Goal: Complete application form: Complete application form

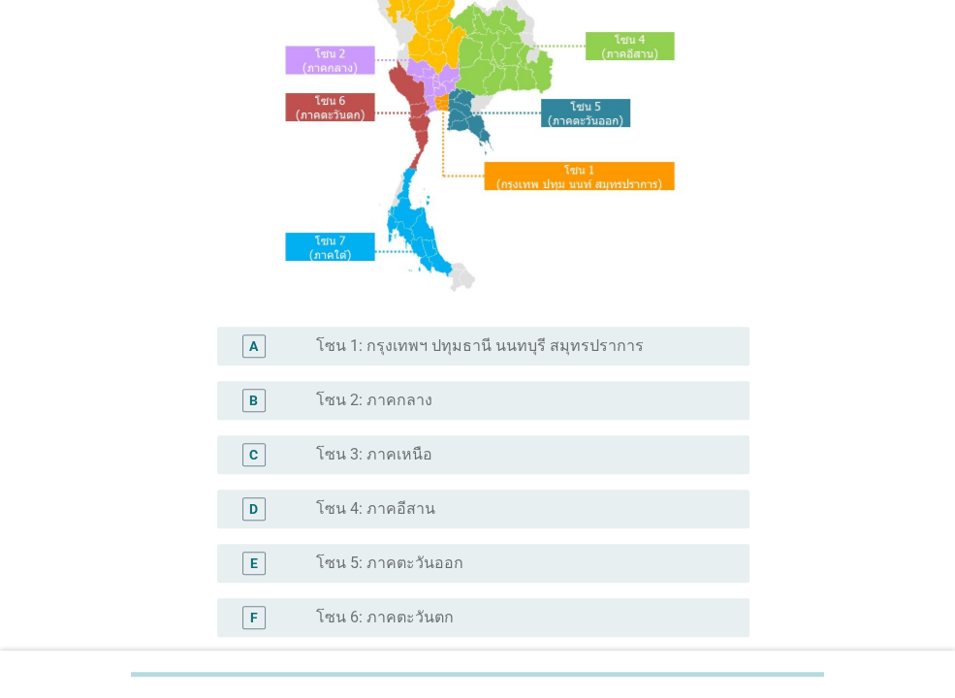
scroll to position [314, 0]
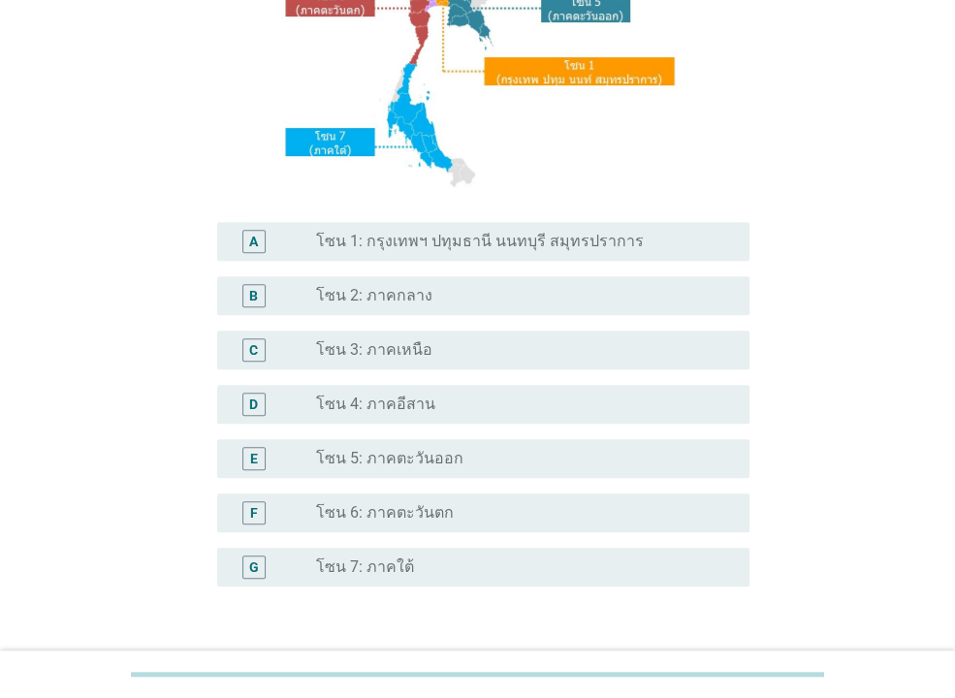
click at [477, 252] on div "radio_button_unchecked โซน 1: กรุงเทพฯ ปทุมธานี นนทบุรี สมุทรปราการ" at bounding box center [525, 241] width 418 height 23
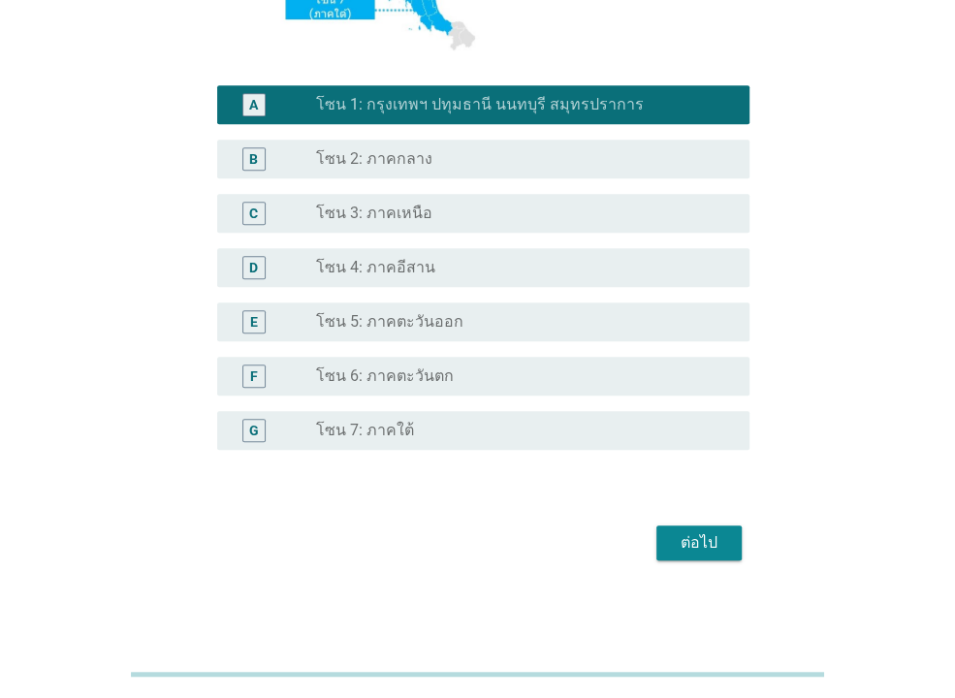
click at [689, 543] on div "ต่อไป" at bounding box center [699, 542] width 54 height 23
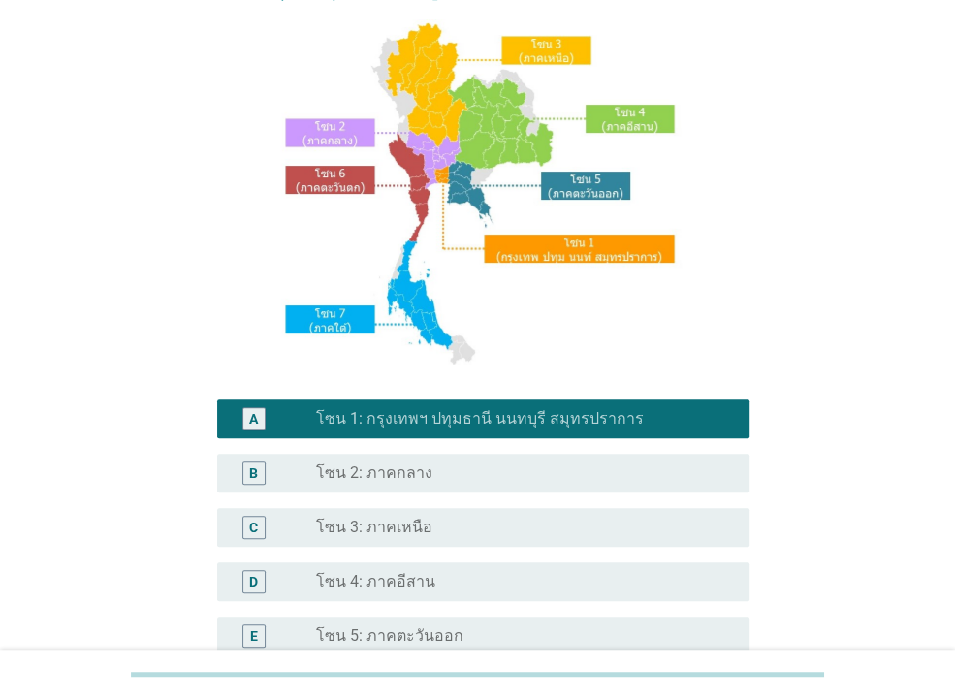
scroll to position [0, 0]
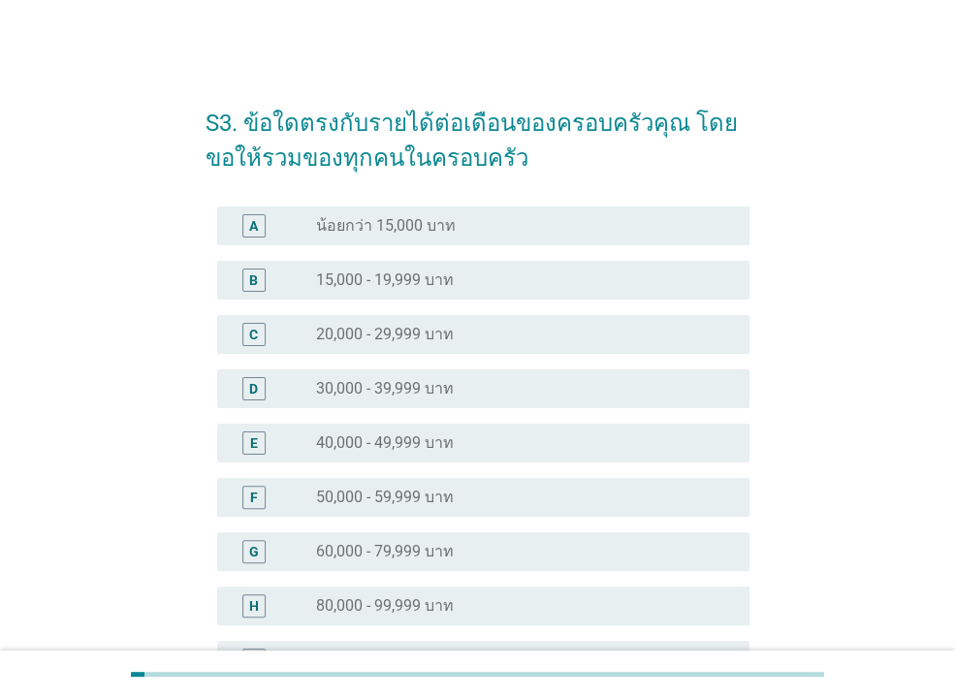
click at [403, 400] on div "D radio_button_unchecked 30,000 - 39,999 บาท" at bounding box center [483, 388] width 532 height 39
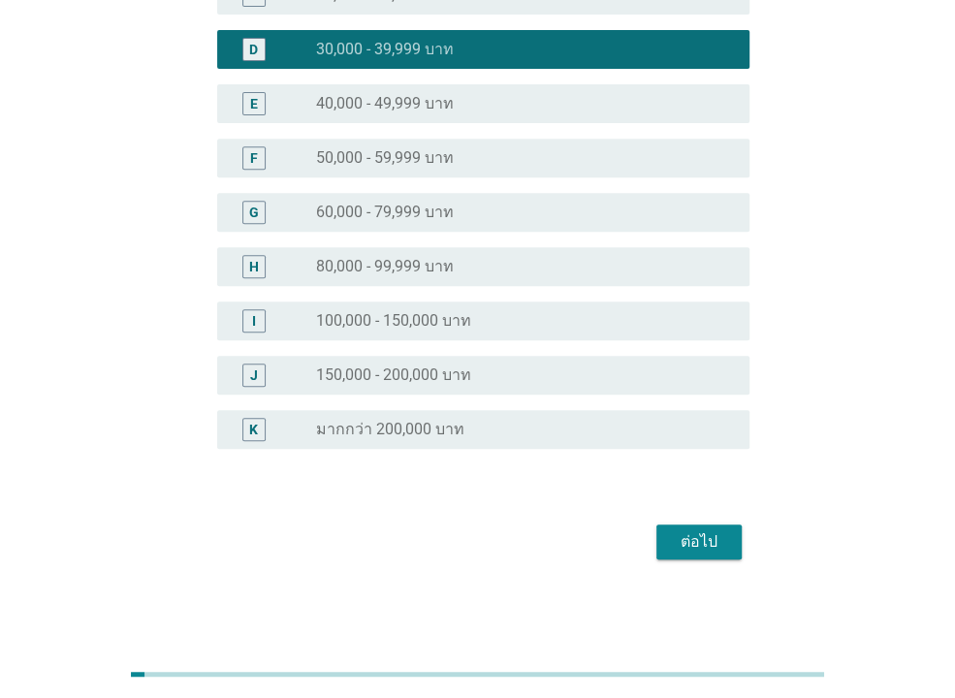
click at [688, 549] on div "ต่อไป" at bounding box center [699, 541] width 54 height 23
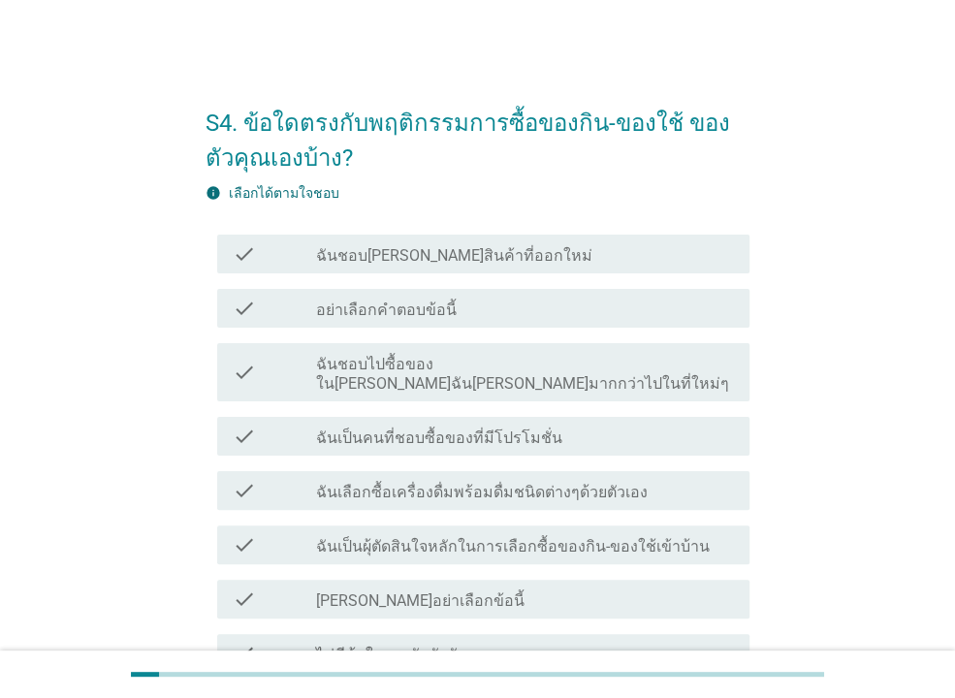
scroll to position [105, 0]
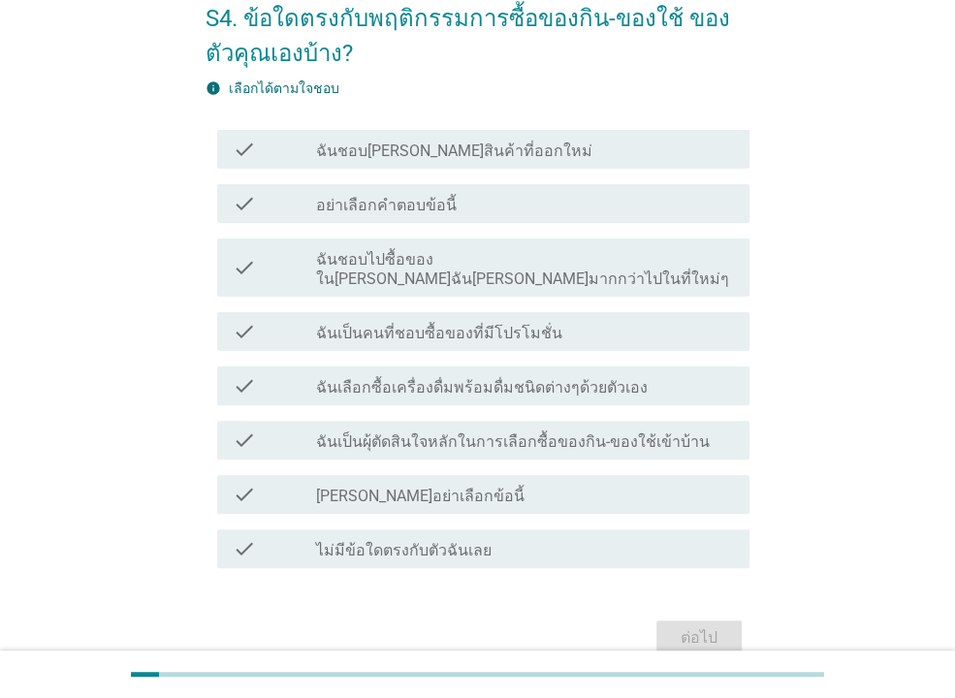
click at [488, 265] on label "ฉันชอบไปซื้อของใน[PERSON_NAME]ฉัน[PERSON_NAME]มากกว่าไปในที่ใหม่ๆ" at bounding box center [525, 269] width 418 height 39
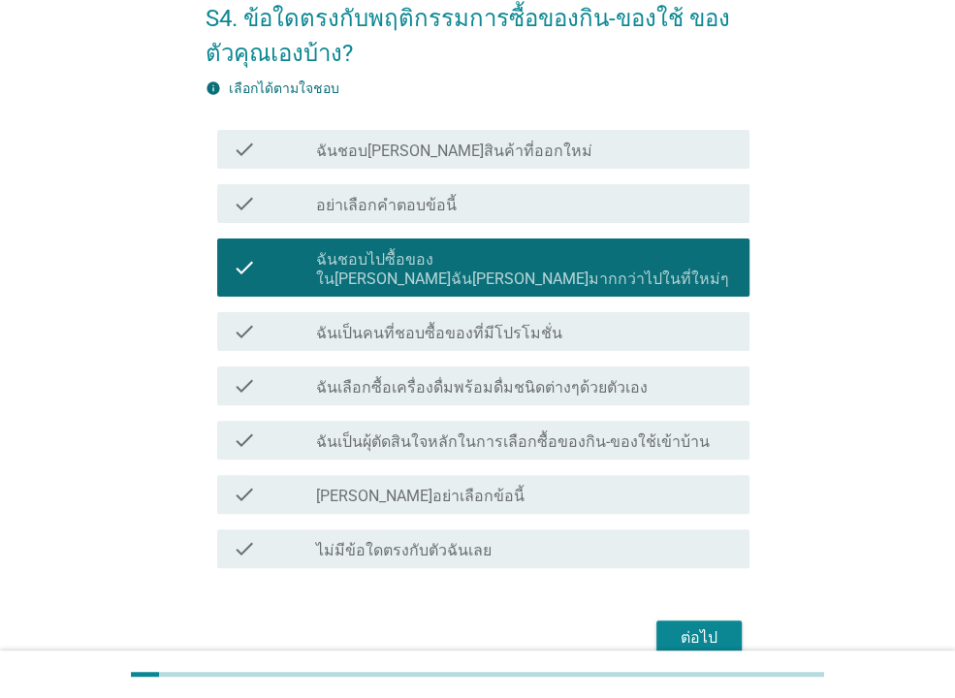
click at [432, 324] on label "ฉันเป็นคนที่ชอบซื้อของที่มีโปรโมชั่น" at bounding box center [439, 333] width 246 height 19
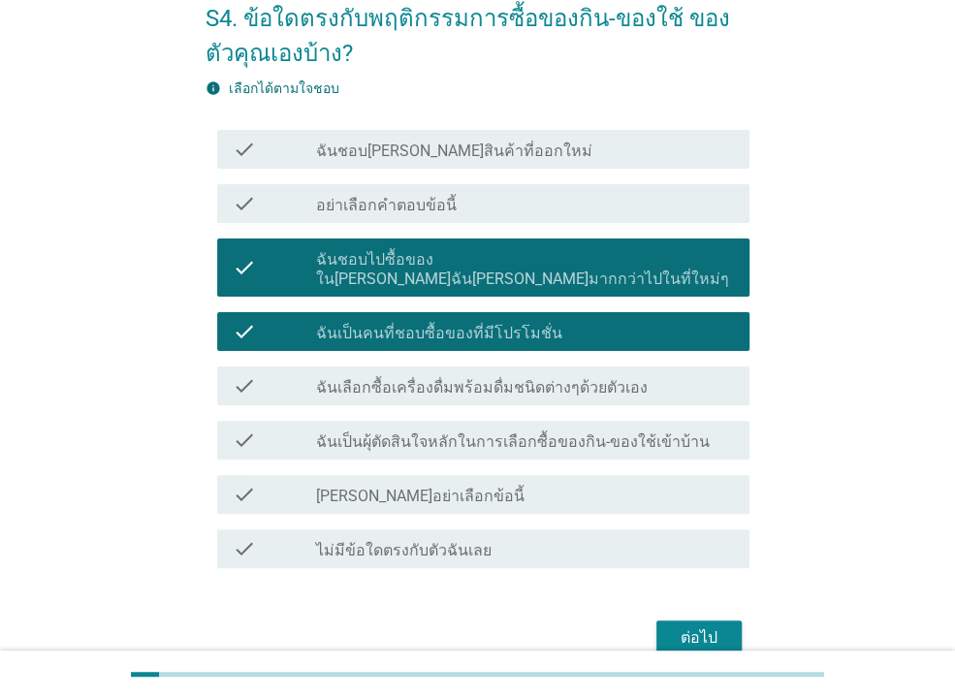
click at [468, 380] on div "check check_box_outline_blank ฉันเลือกซื้อเครื่องดื่มพร้อมดื่มชนิดต่างๆด้วยตัวเ…" at bounding box center [483, 386] width 532 height 39
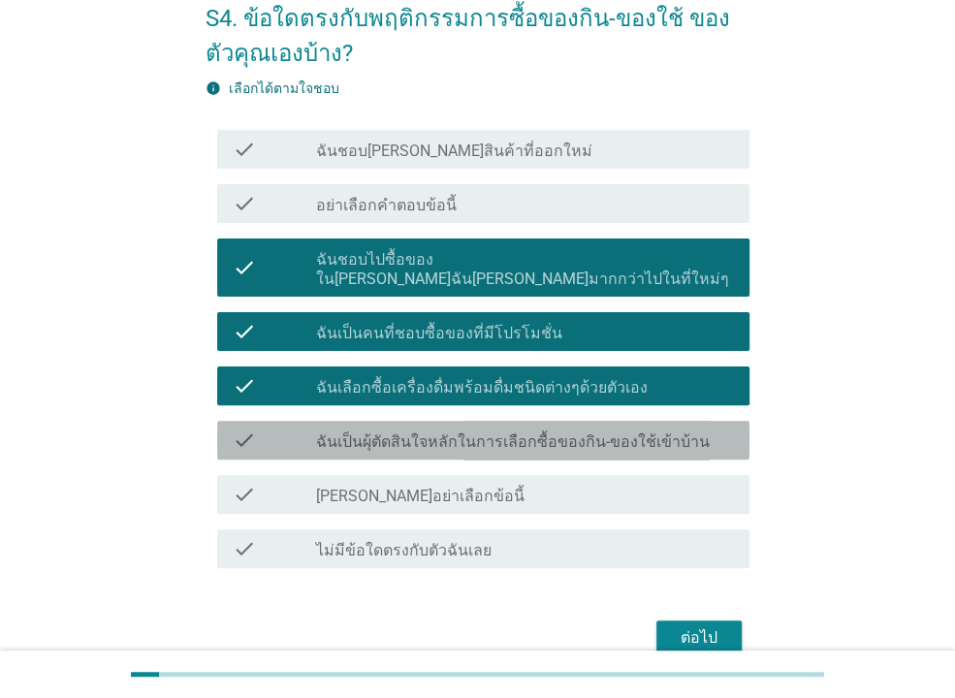
click at [495, 432] on label "ฉันเป็นผุ้ตัดสินใจหลักในการเลือกซื้อของกิน-ของใช้เข้าบ้าน" at bounding box center [513, 441] width 394 height 19
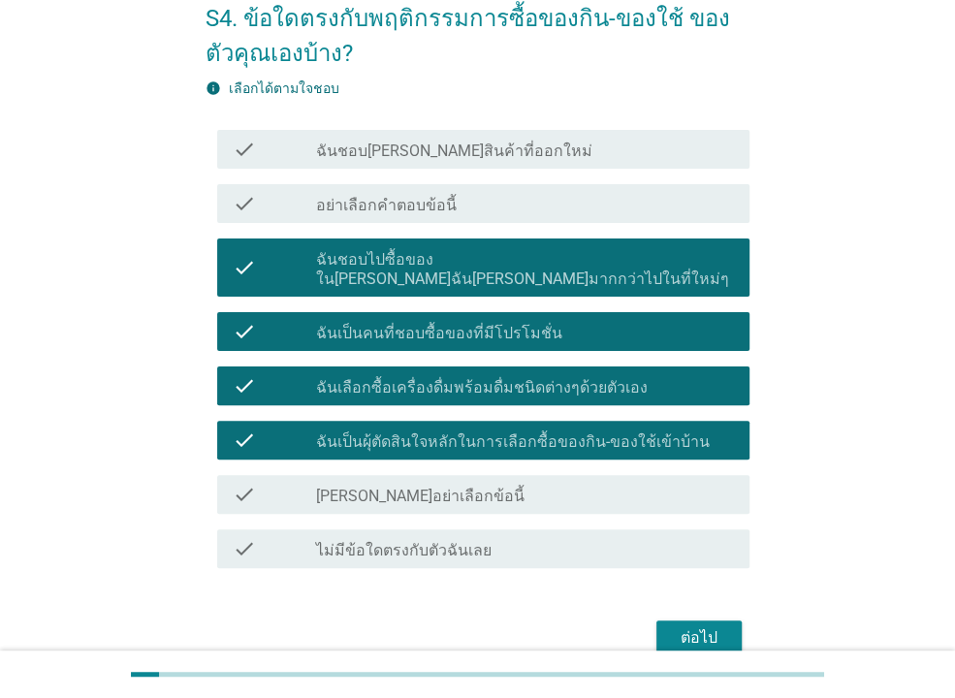
click at [706, 626] on div "ต่อไป" at bounding box center [699, 637] width 54 height 23
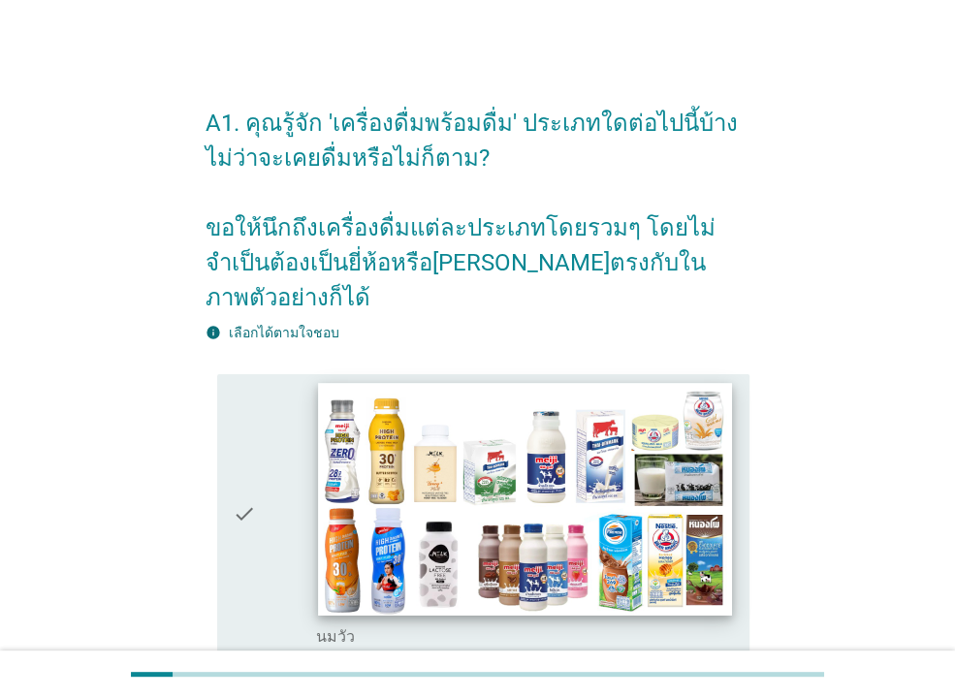
scroll to position [209, 0]
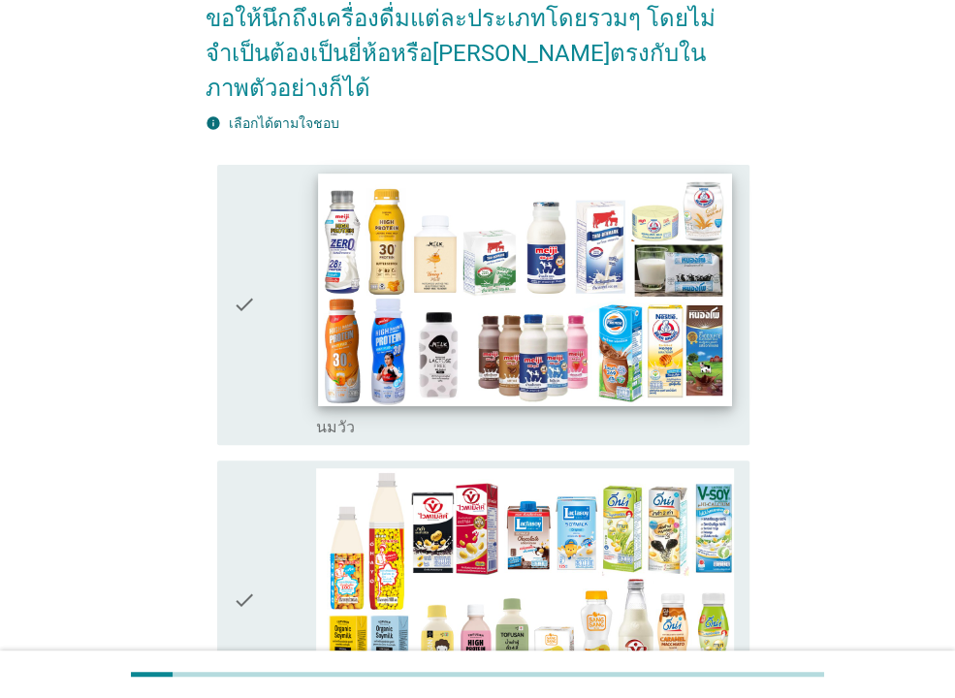
click at [521, 273] on img at bounding box center [524, 290] width 413 height 233
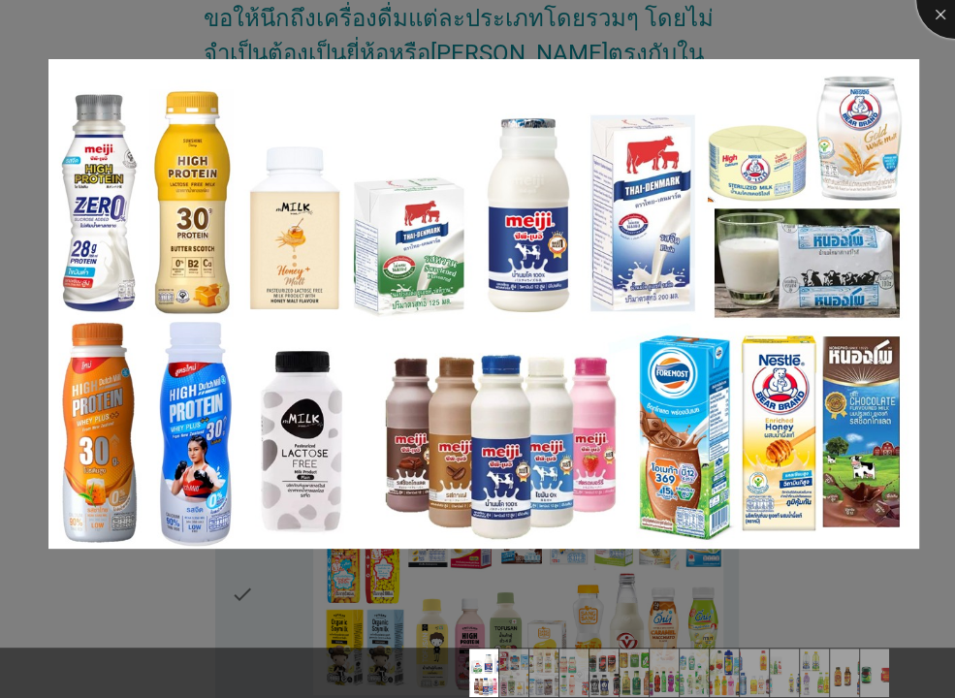
click at [933, 16] on div at bounding box center [955, 0] width 78 height 78
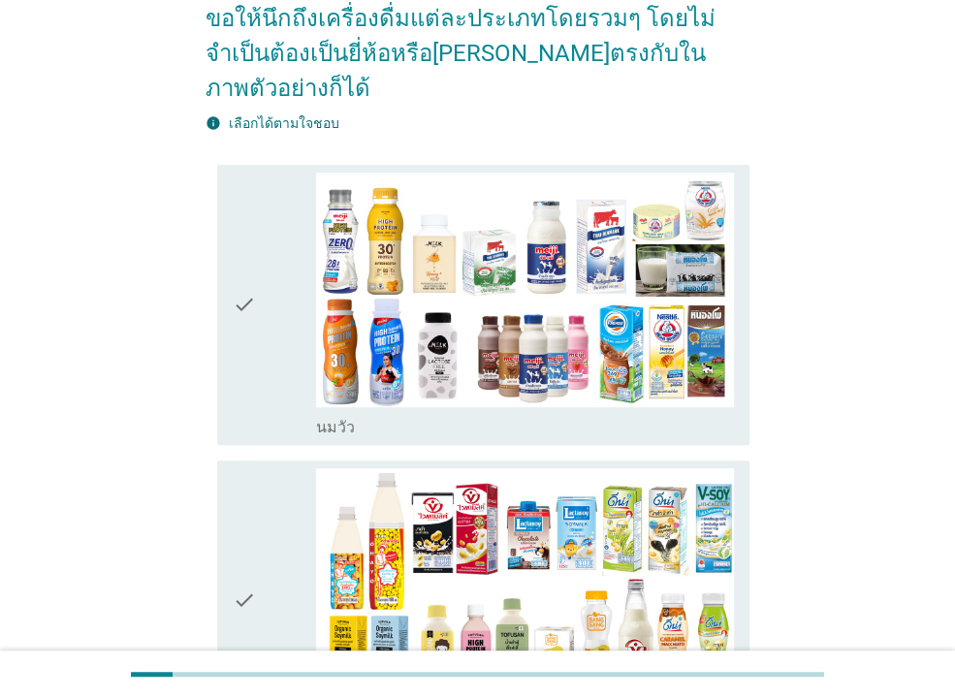
click at [248, 262] on icon "check" at bounding box center [244, 305] width 23 height 265
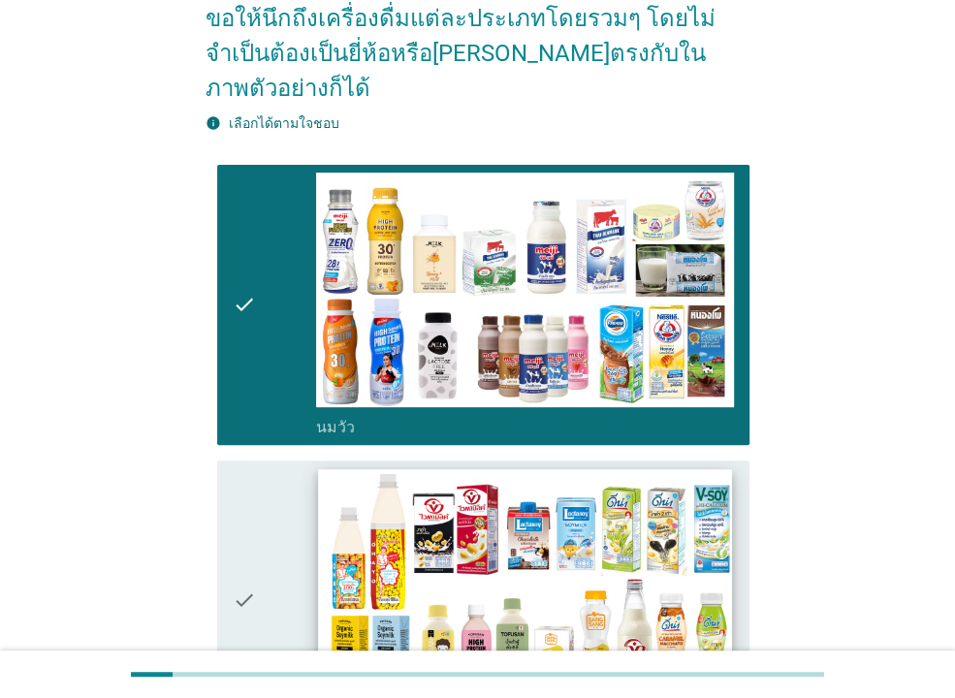
scroll to position [419, 0]
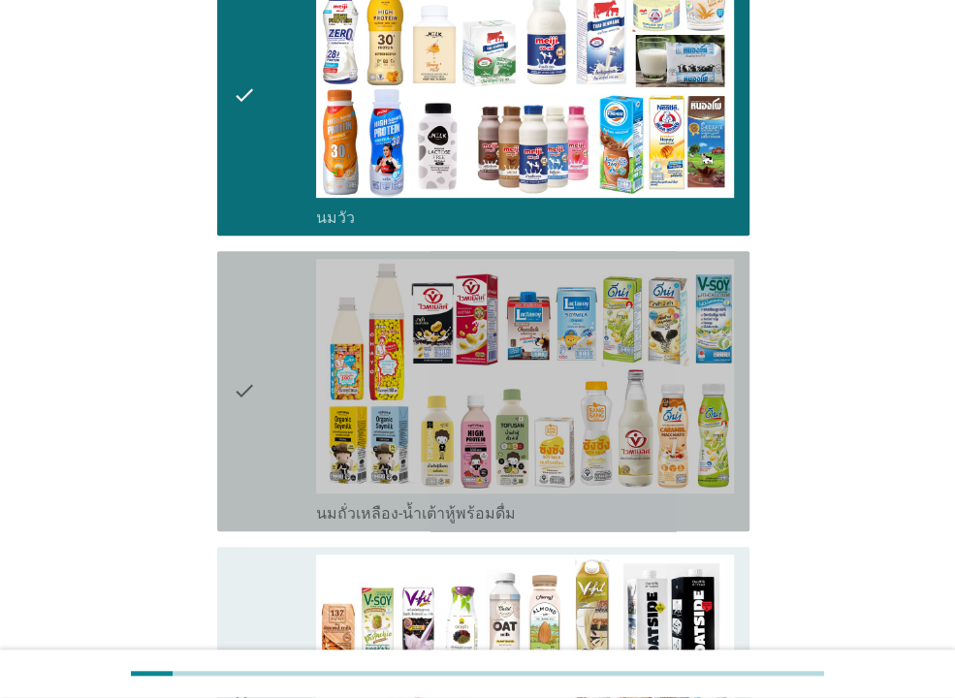
click at [240, 296] on icon "check" at bounding box center [244, 391] width 23 height 265
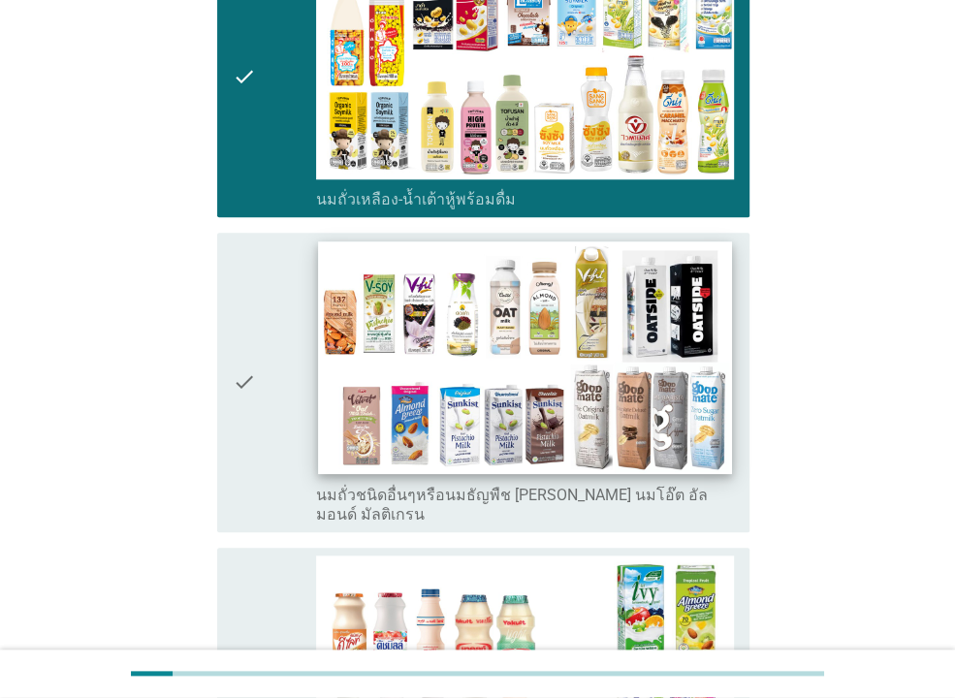
scroll to position [943, 0]
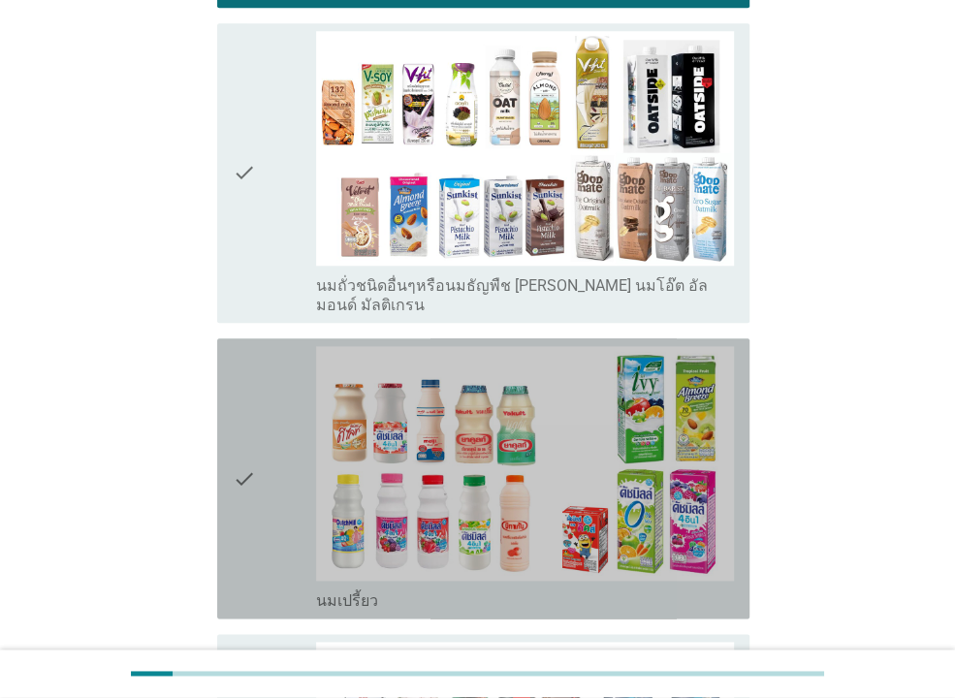
click at [296, 370] on div "check" at bounding box center [274, 478] width 83 height 265
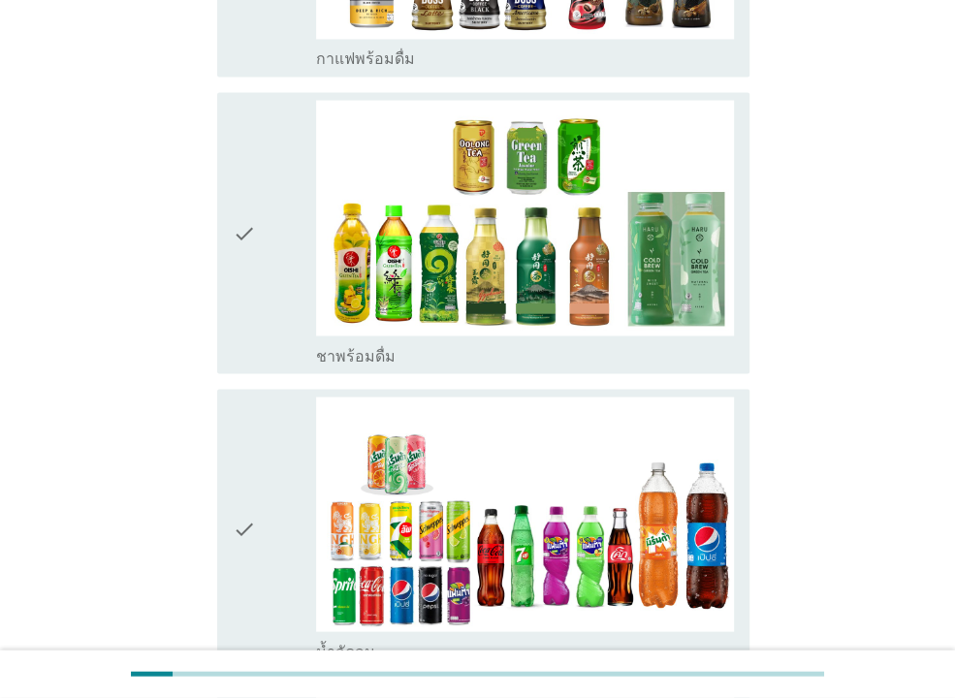
scroll to position [1990, 0]
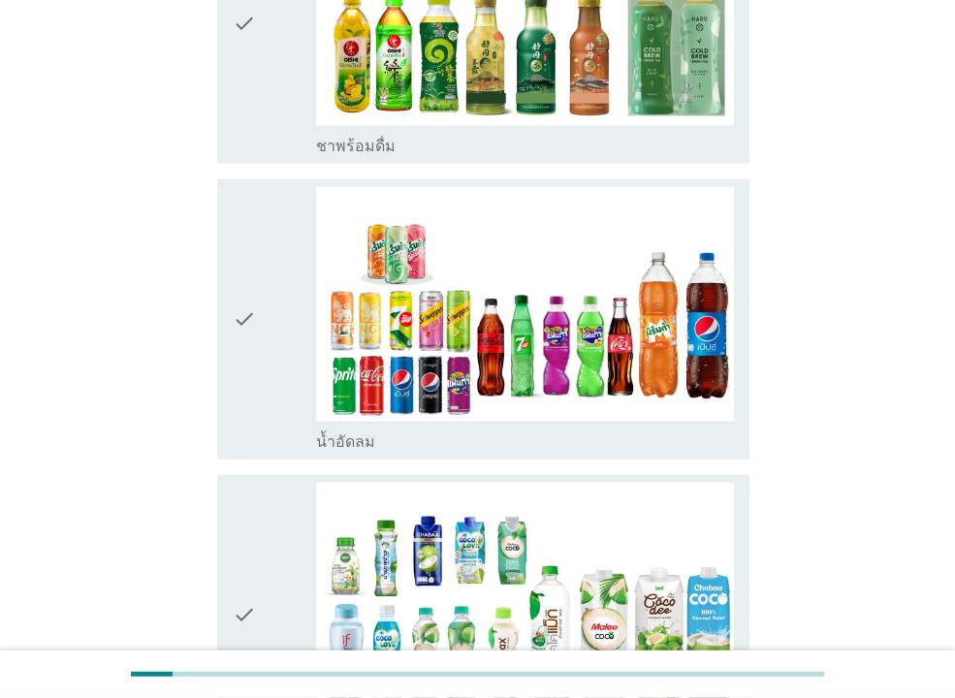
click at [269, 331] on div "check" at bounding box center [274, 319] width 83 height 265
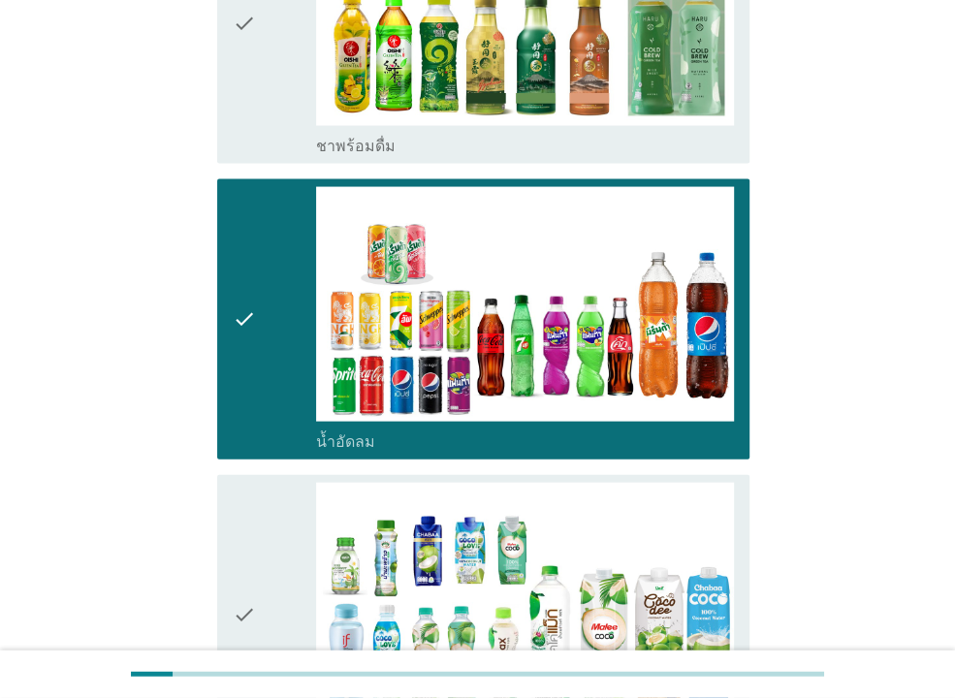
scroll to position [2199, 0]
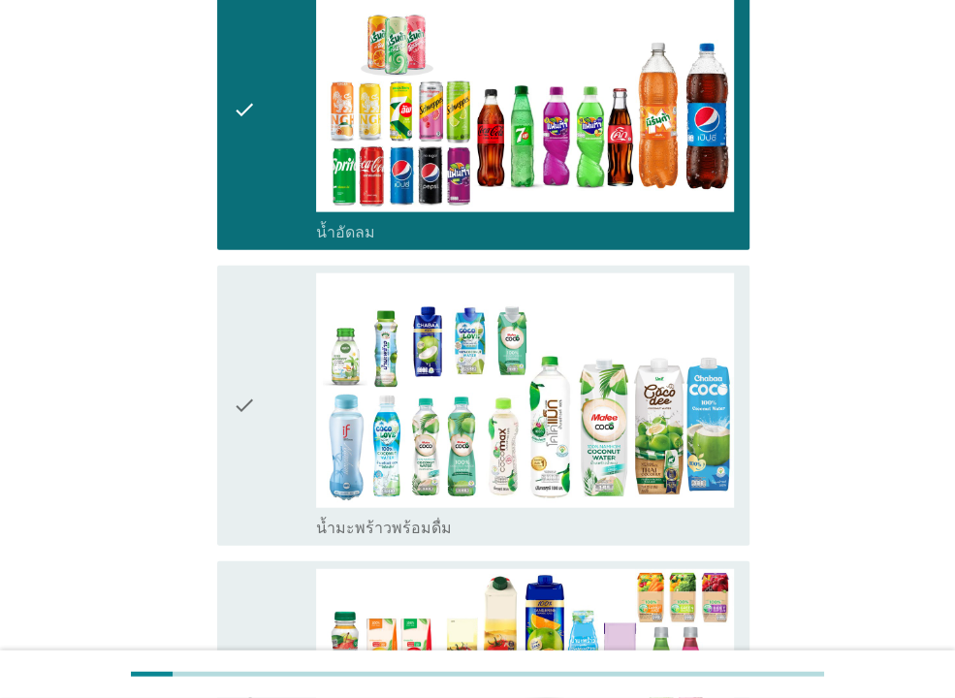
click at [259, 371] on div "check" at bounding box center [274, 405] width 83 height 265
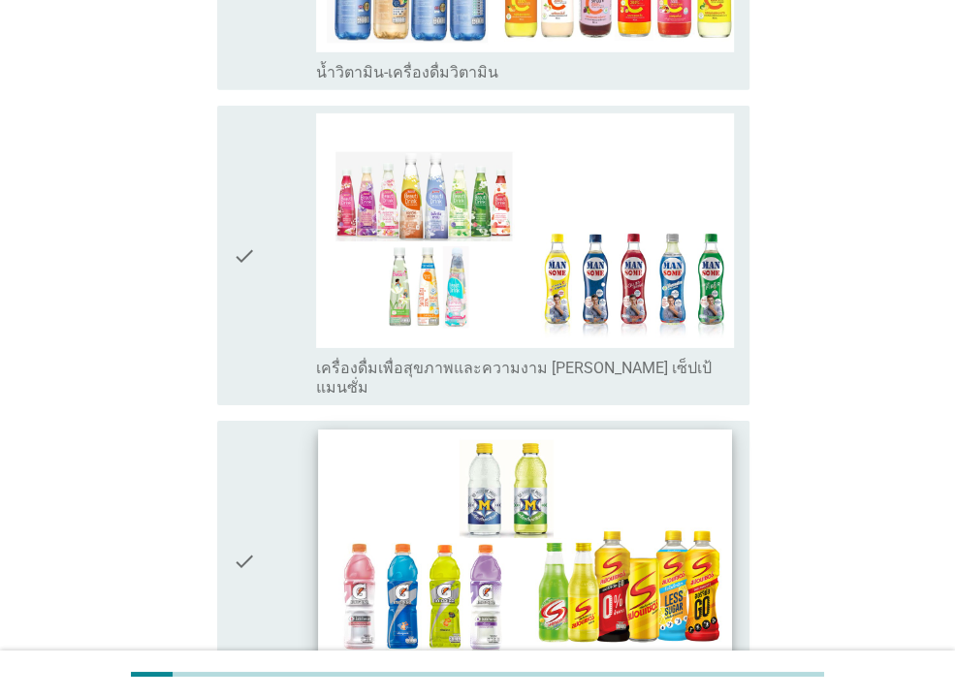
scroll to position [3456, 0]
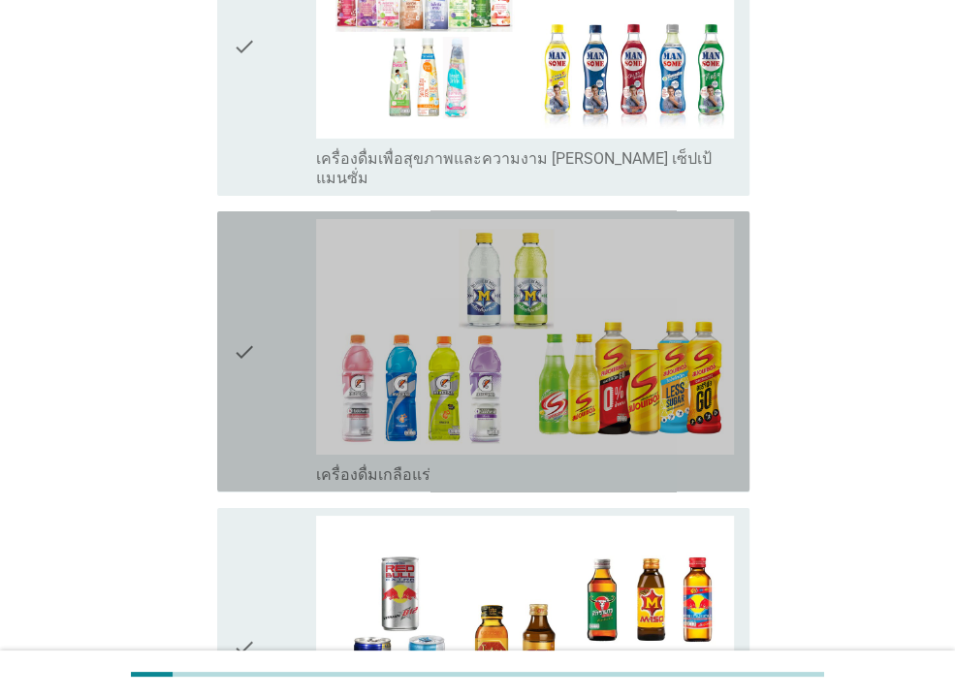
click at [267, 298] on div "check" at bounding box center [274, 351] width 83 height 265
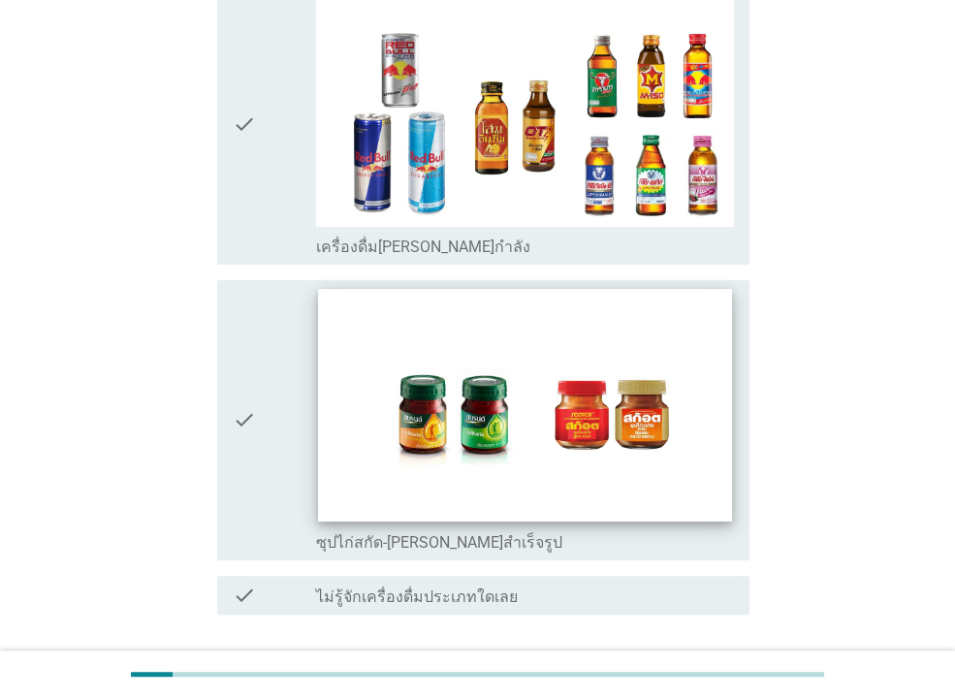
scroll to position [4039, 0]
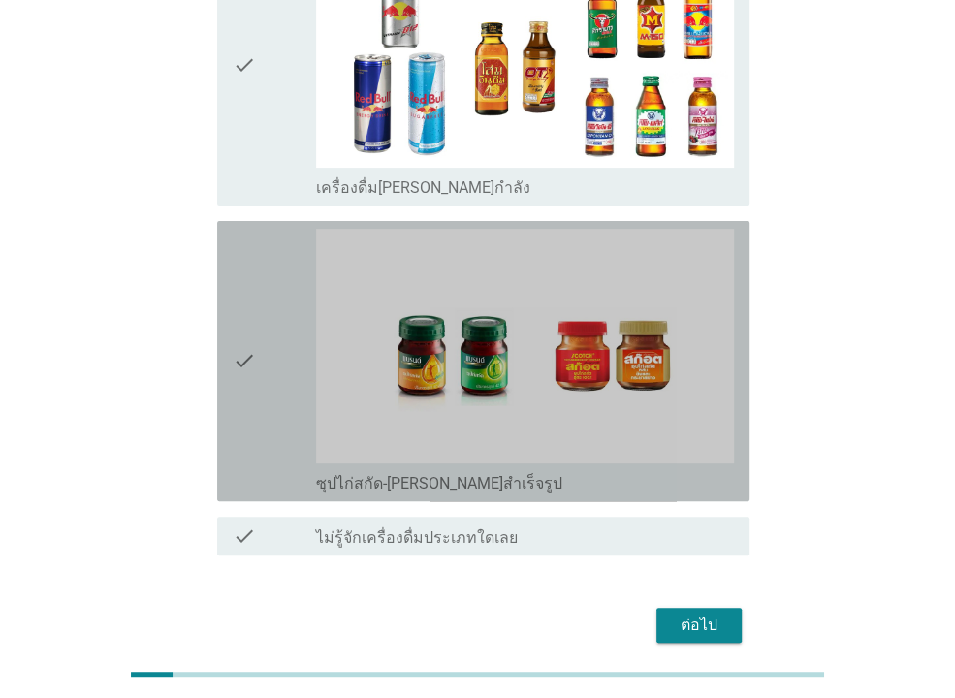
click at [282, 301] on div "check" at bounding box center [274, 361] width 83 height 265
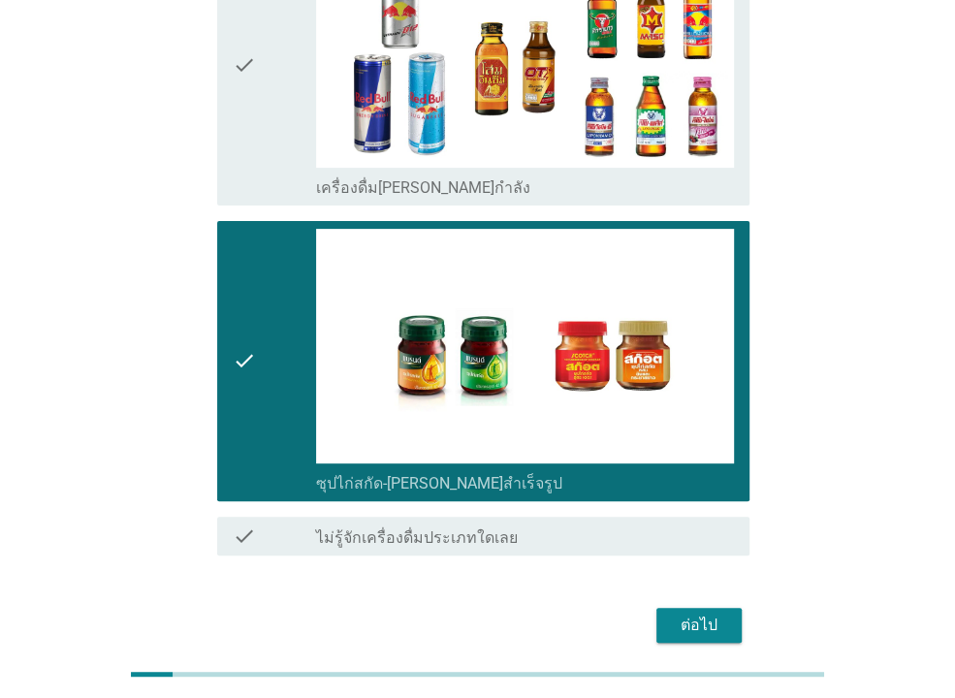
click at [703, 614] on div "ต่อไป" at bounding box center [699, 625] width 54 height 23
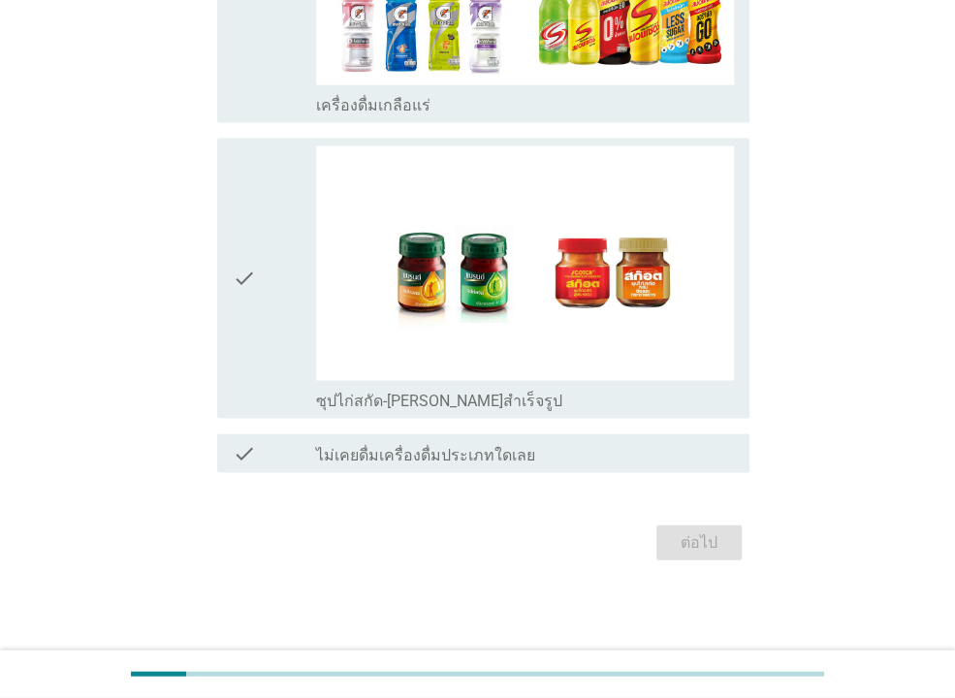
scroll to position [0, 0]
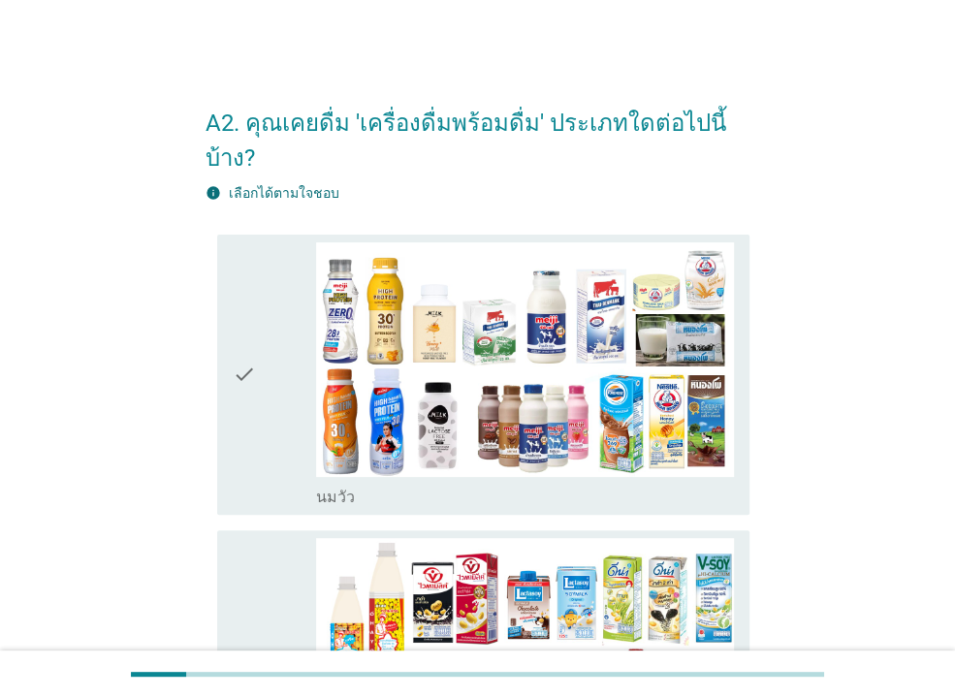
click at [254, 302] on icon "check" at bounding box center [244, 374] width 23 height 265
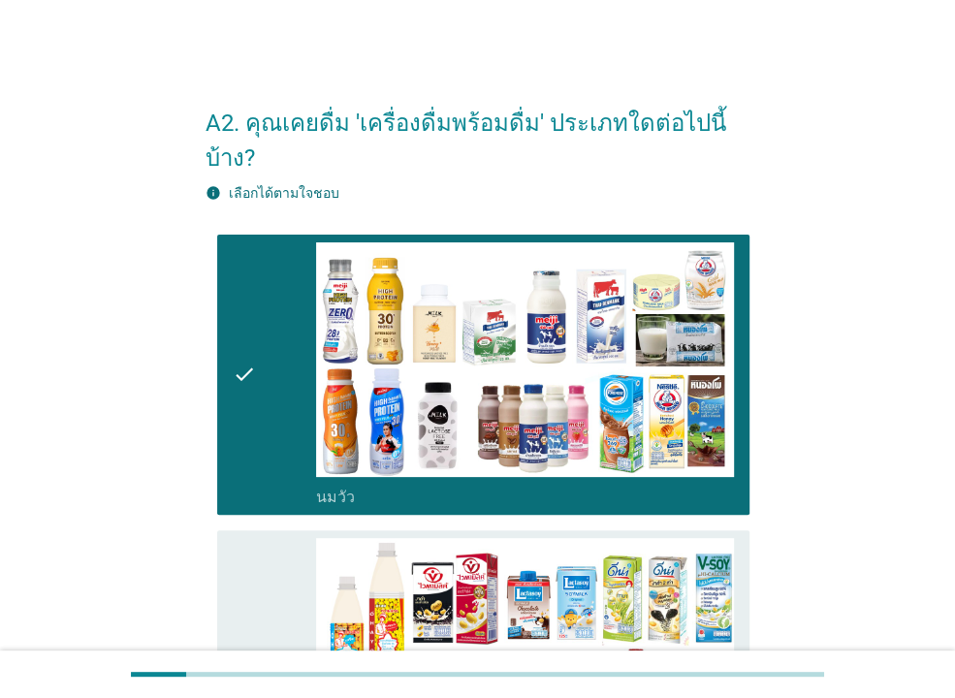
scroll to position [209, 0]
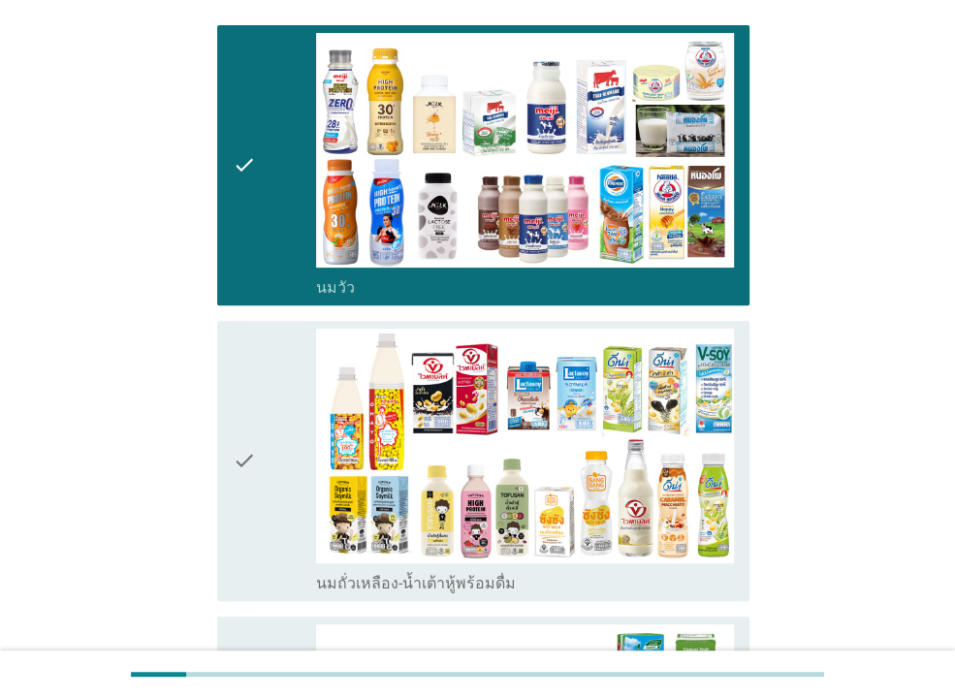
click at [208, 415] on div "check check_box_outline_blank นมถั่วเหลือง-น้ำเต้าหู้พร้อมดื่ม" at bounding box center [478, 461] width 544 height 296
click at [255, 411] on icon "check" at bounding box center [244, 461] width 23 height 265
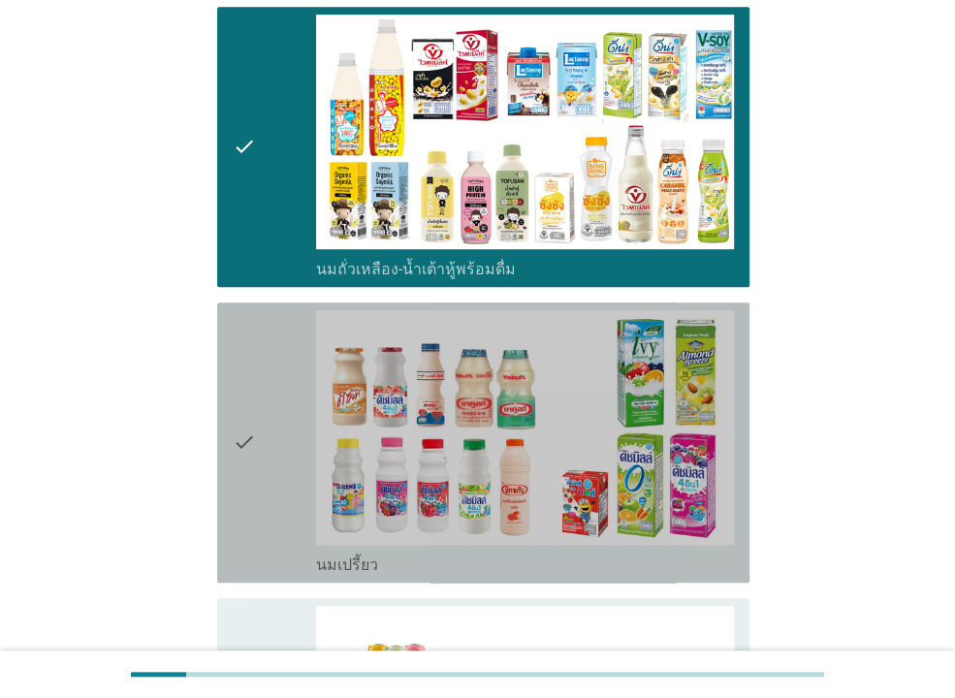
click at [245, 398] on icon "check" at bounding box center [244, 442] width 23 height 265
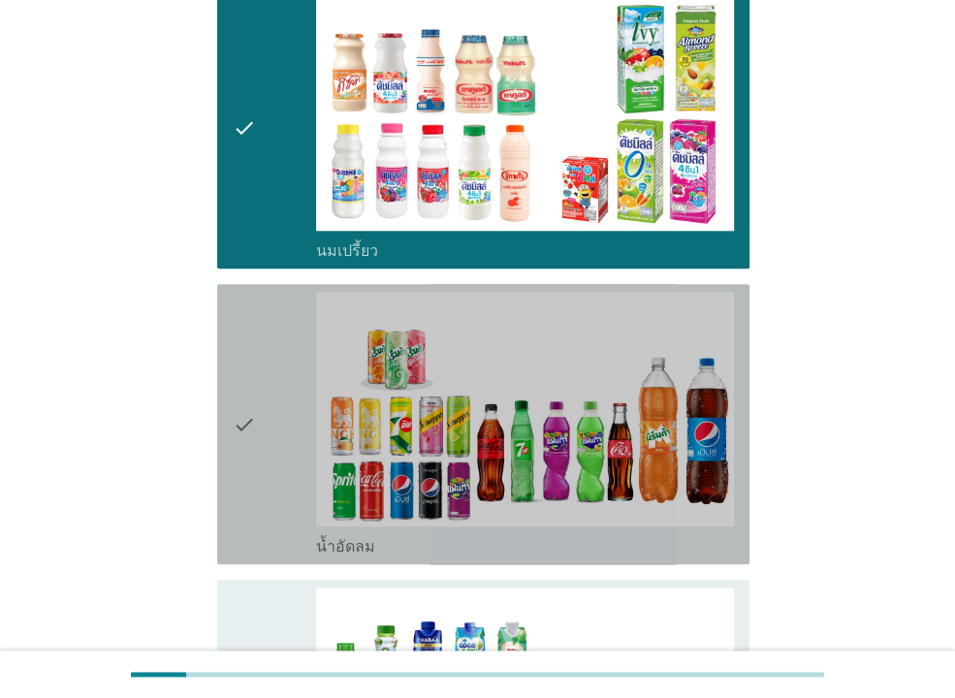
click at [302, 403] on div "check" at bounding box center [274, 424] width 83 height 265
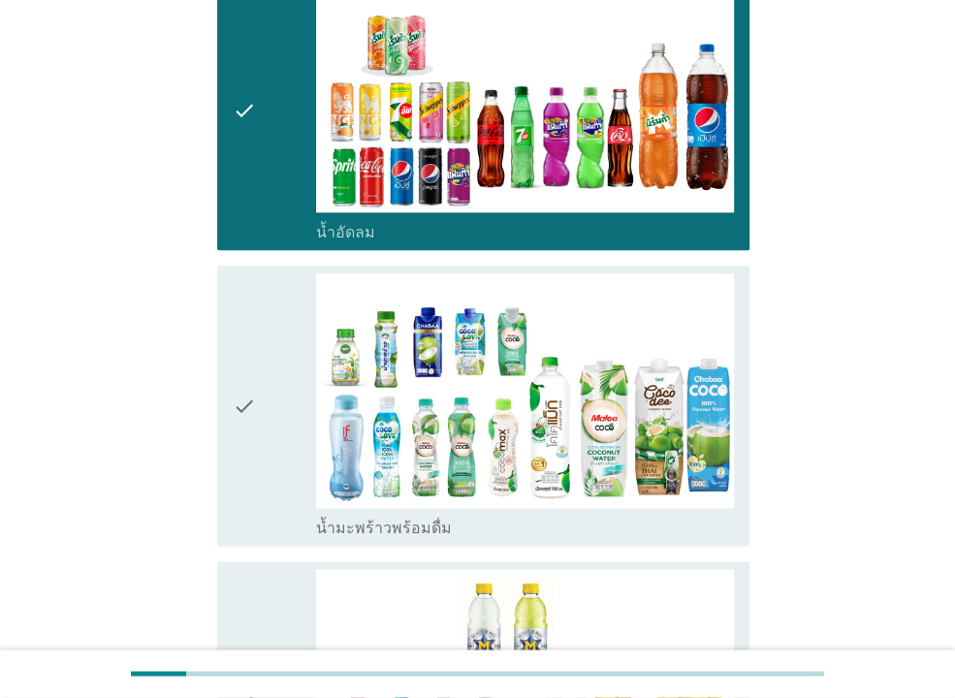
click at [286, 403] on div "check" at bounding box center [274, 405] width 83 height 265
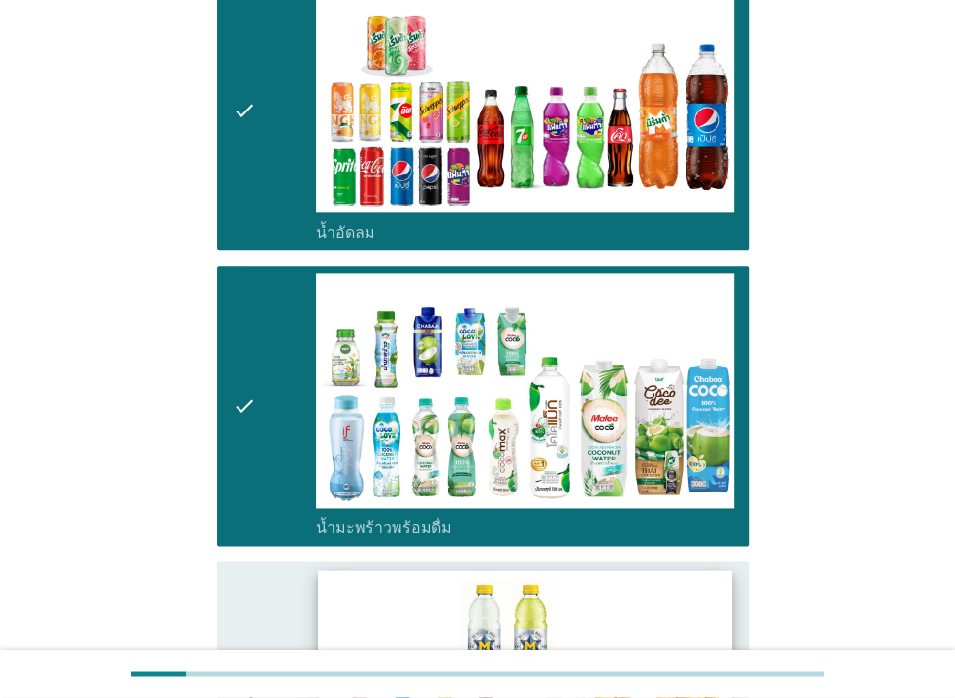
scroll to position [1466, 0]
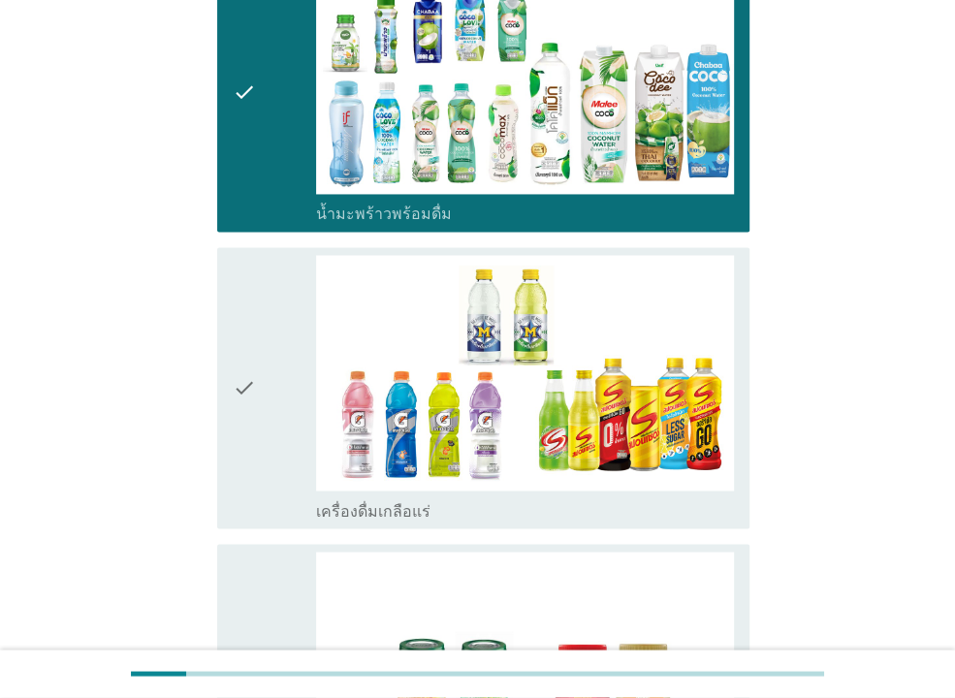
click at [288, 385] on div "check" at bounding box center [274, 387] width 83 height 265
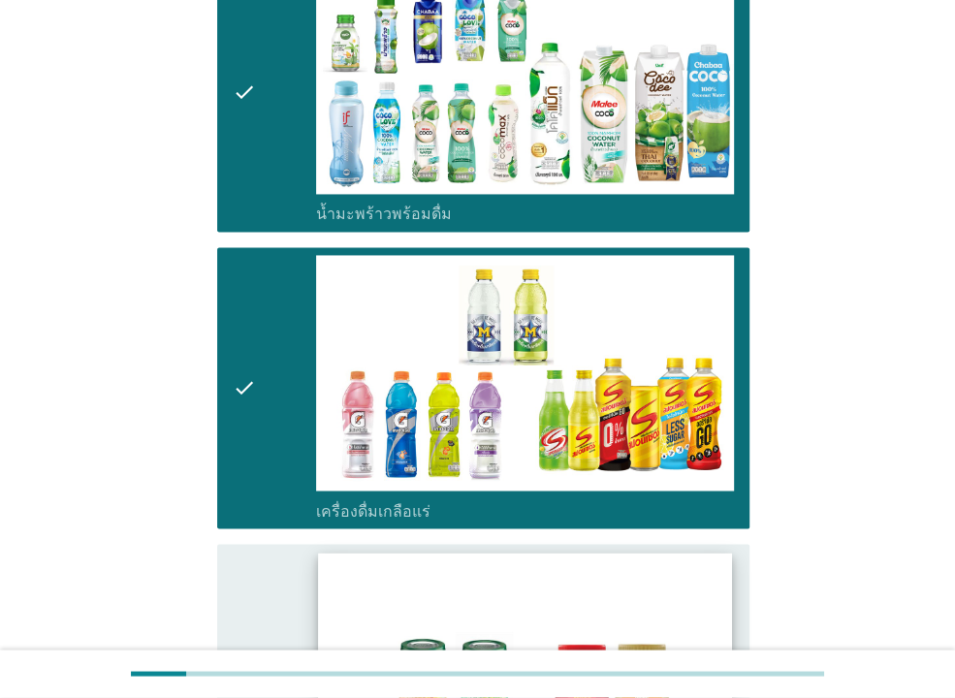
scroll to position [1676, 0]
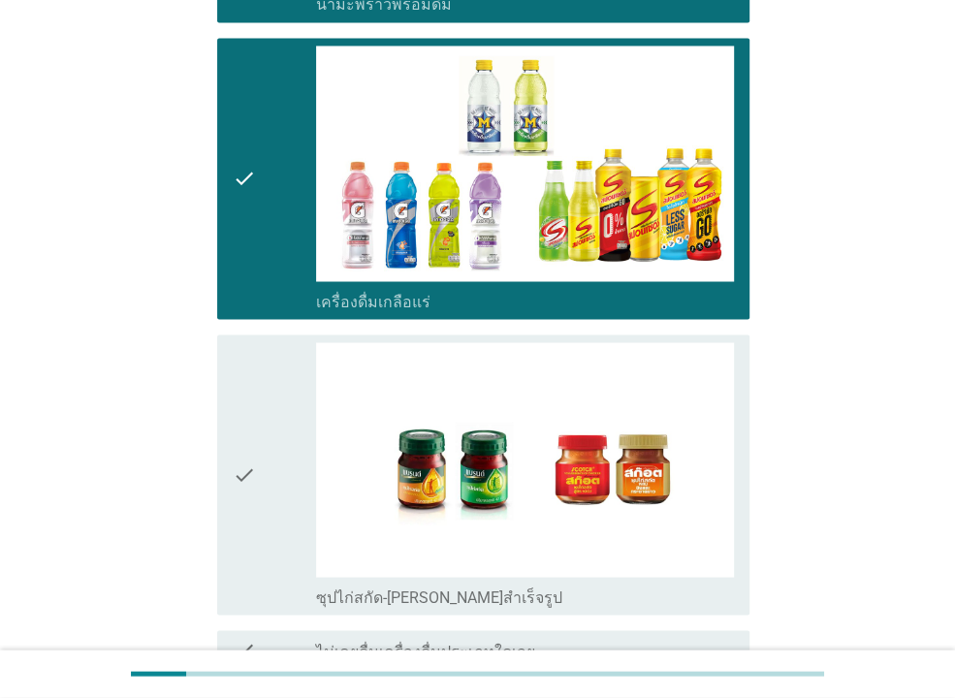
click at [299, 430] on div "check" at bounding box center [274, 474] width 83 height 265
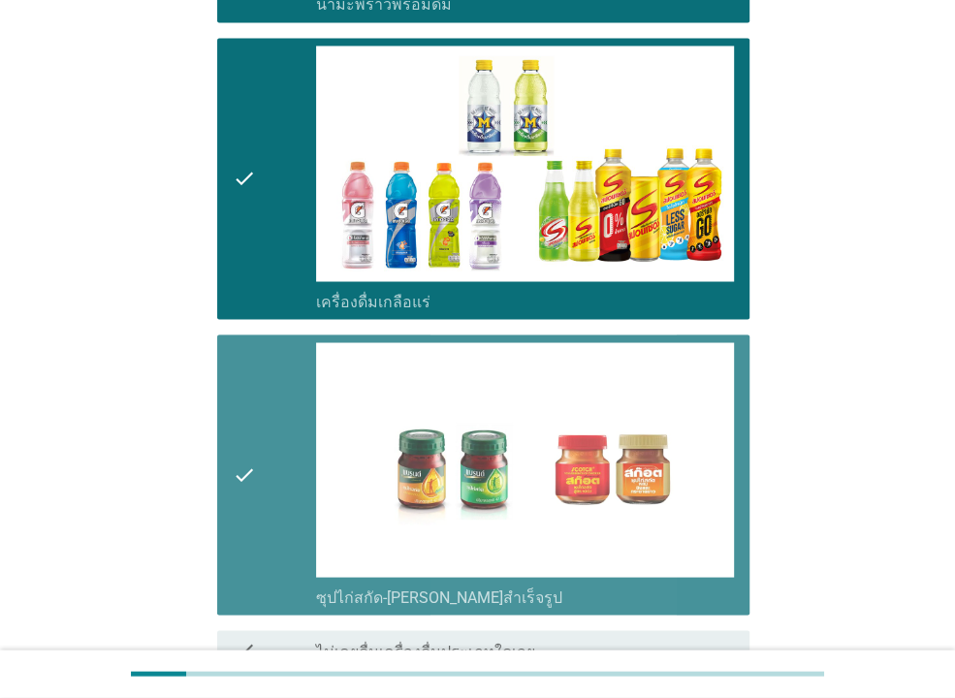
scroll to position [1833, 0]
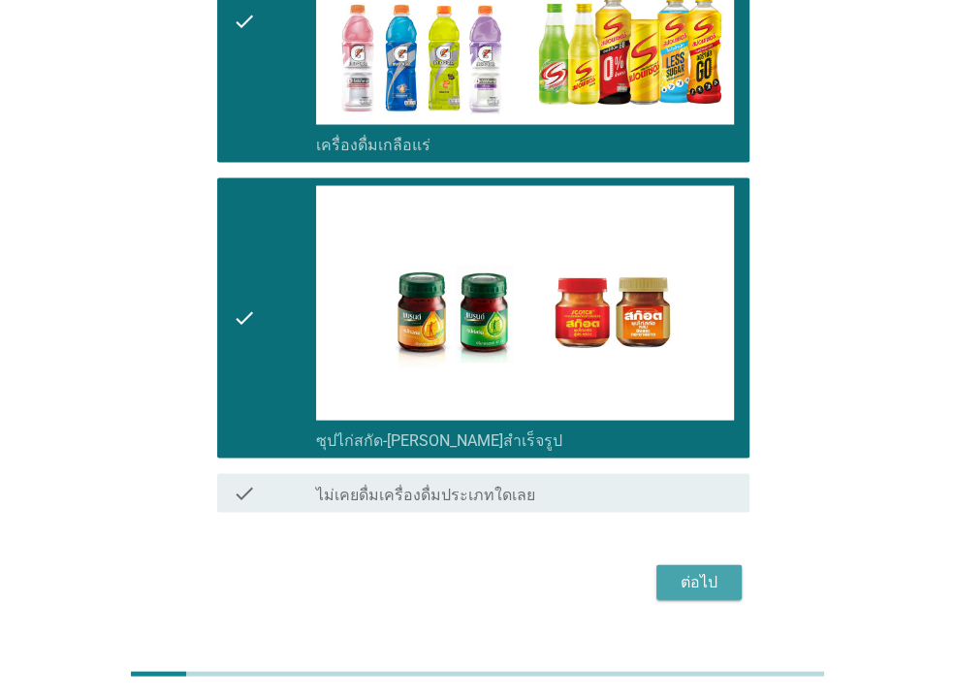
click at [699, 570] on div "ต่อไป" at bounding box center [699, 581] width 54 height 23
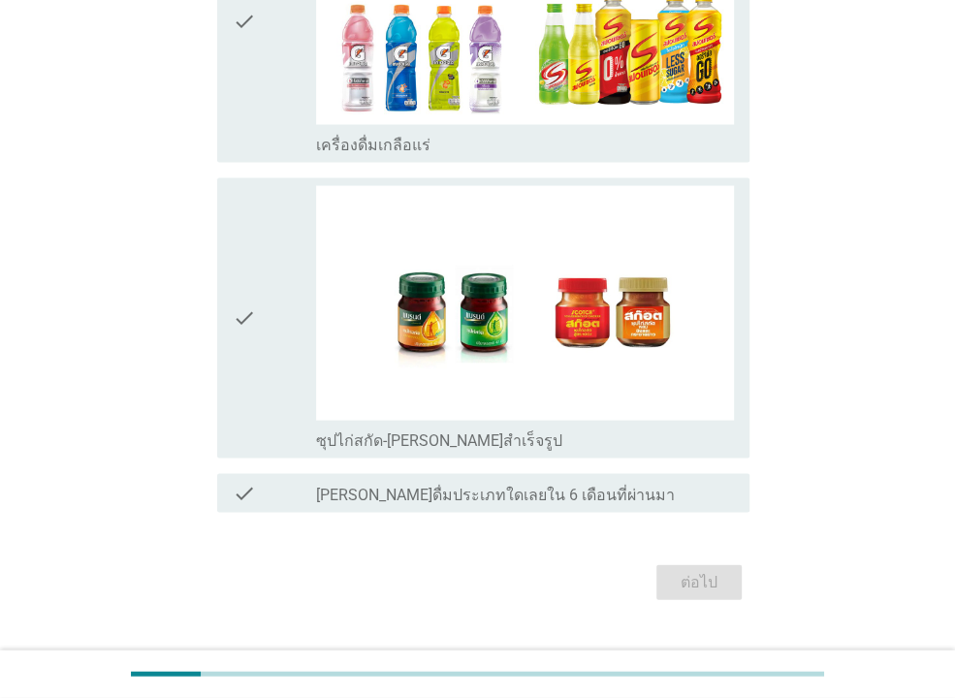
scroll to position [0, 0]
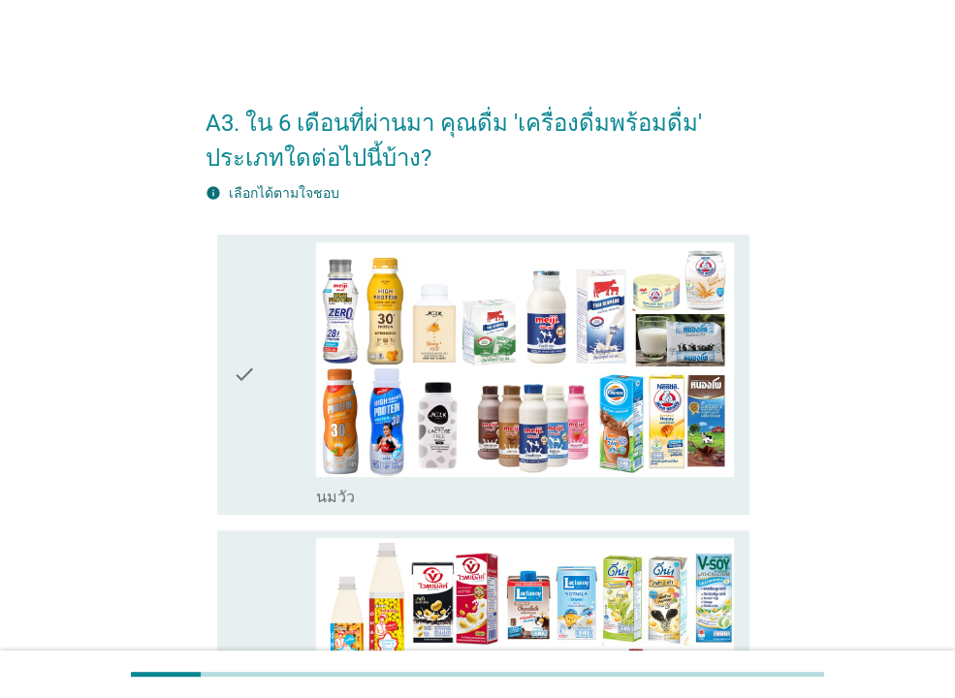
click at [284, 357] on div "check" at bounding box center [274, 374] width 83 height 265
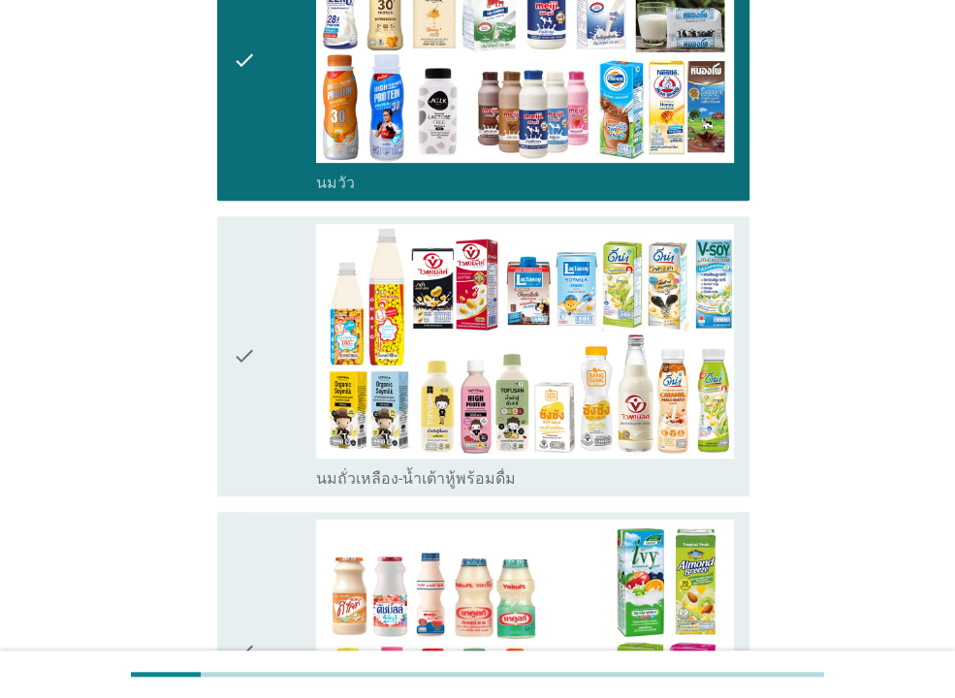
click at [245, 371] on icon "check" at bounding box center [244, 356] width 23 height 265
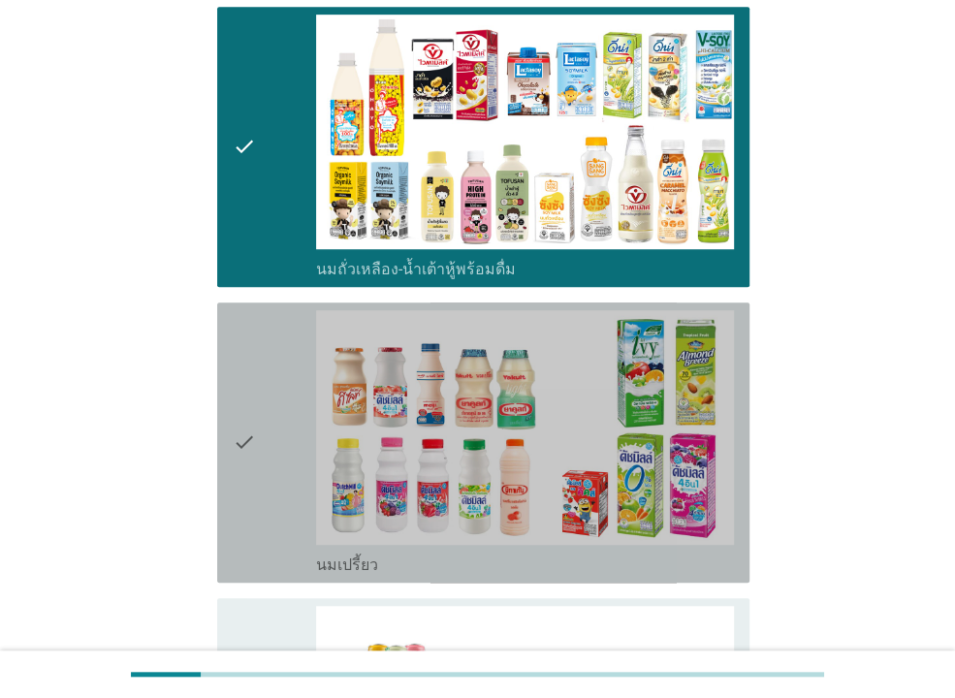
click at [228, 380] on div "check check_box_outline_blank นมเปรี้ยว" at bounding box center [483, 443] width 532 height 280
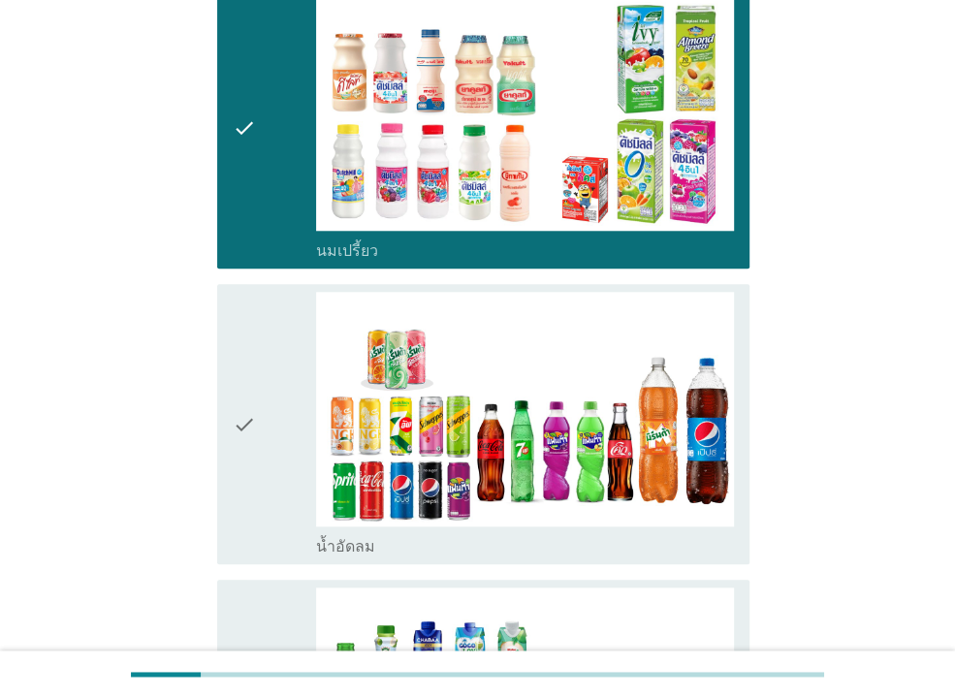
click at [235, 382] on icon "check" at bounding box center [244, 424] width 23 height 265
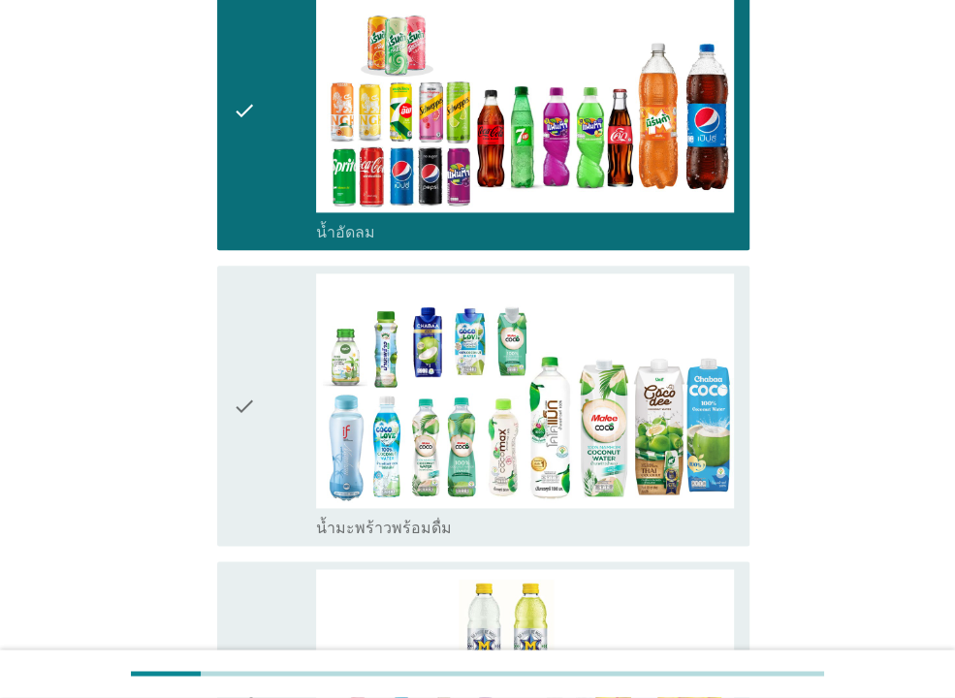
click at [251, 387] on icon "check" at bounding box center [244, 405] width 23 height 265
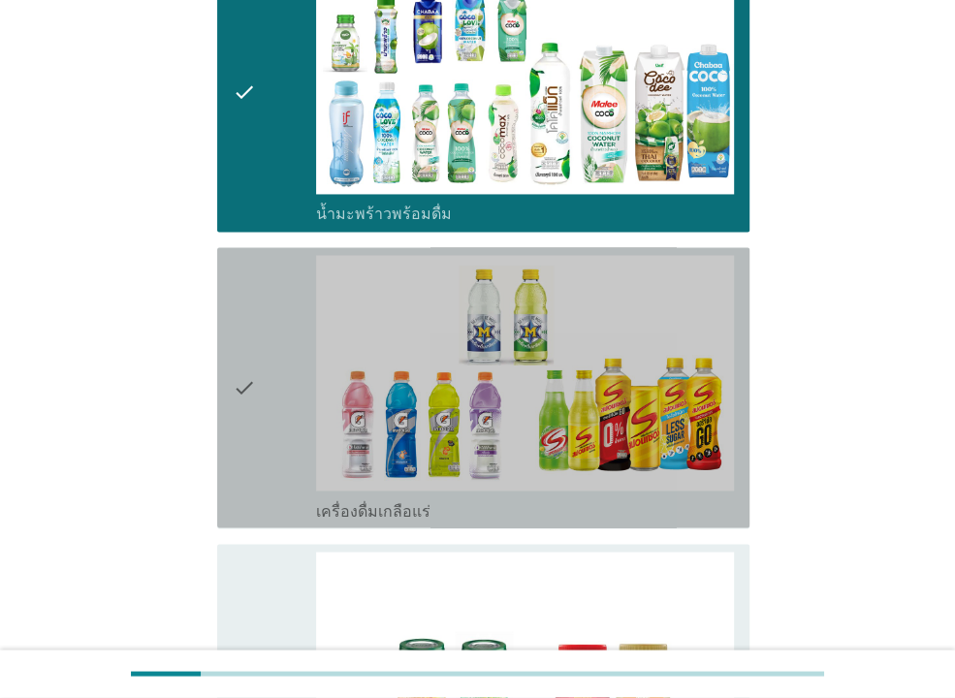
click at [255, 388] on icon "check" at bounding box center [244, 387] width 23 height 265
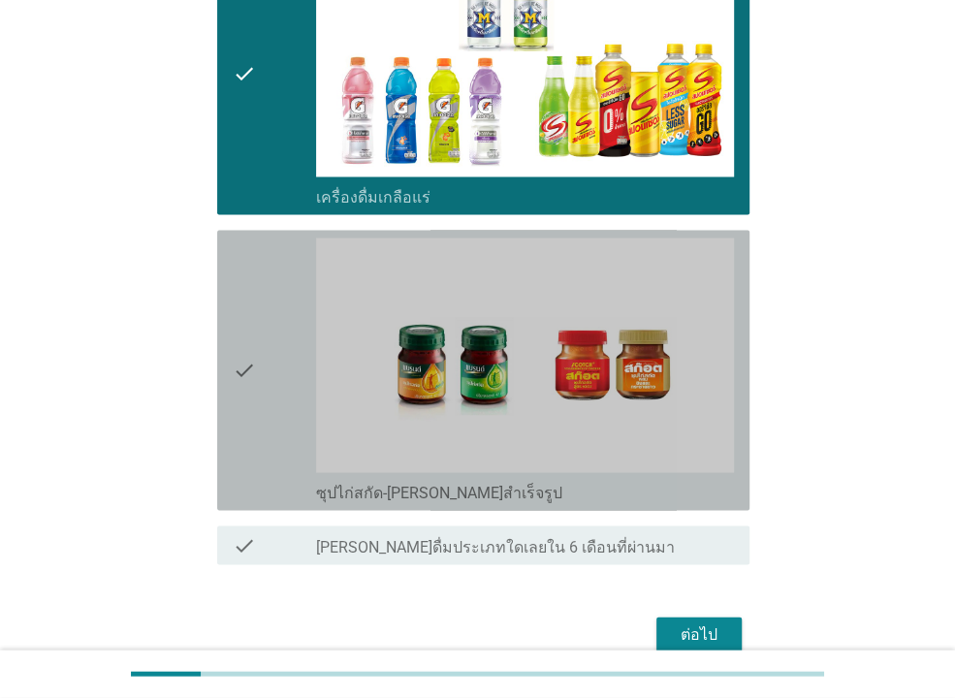
click at [258, 385] on div "check" at bounding box center [274, 370] width 83 height 265
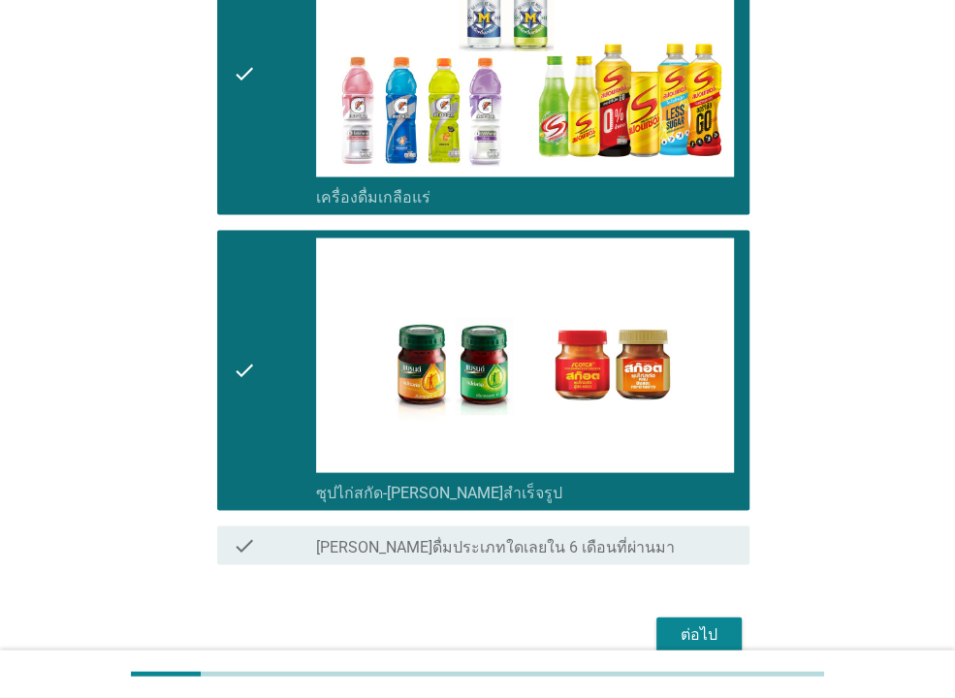
scroll to position [1868, 0]
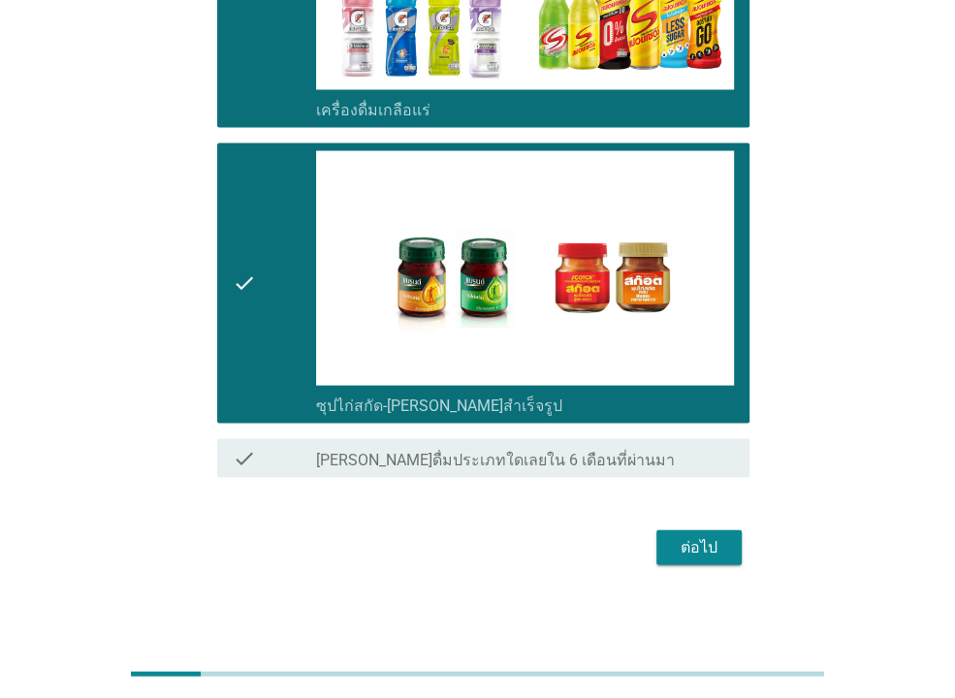
click at [701, 540] on div "ต่อไป" at bounding box center [699, 546] width 54 height 23
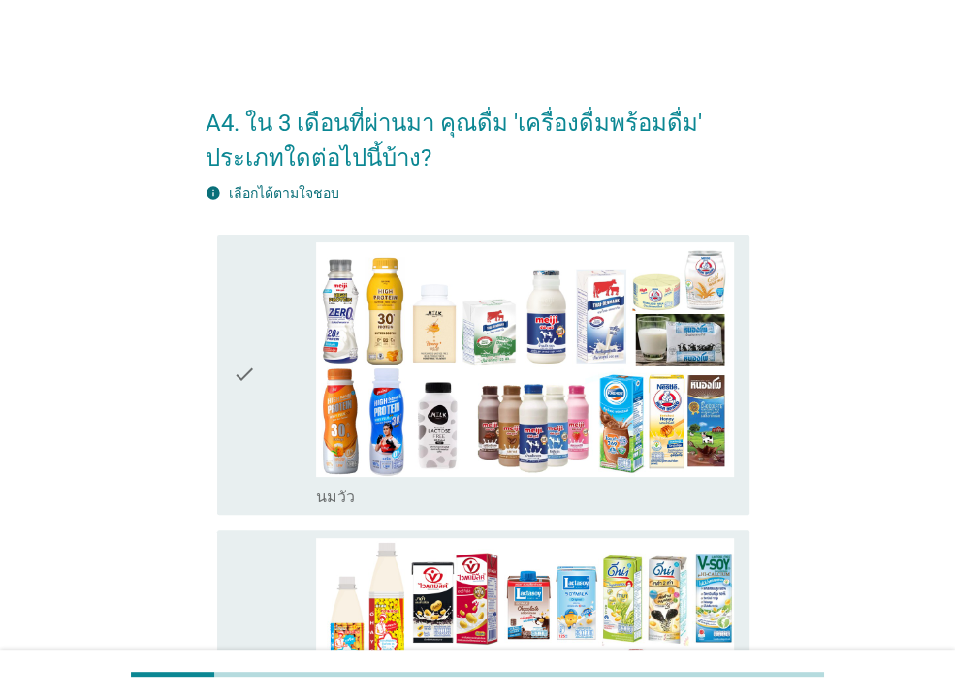
click at [238, 336] on icon "check" at bounding box center [244, 374] width 23 height 265
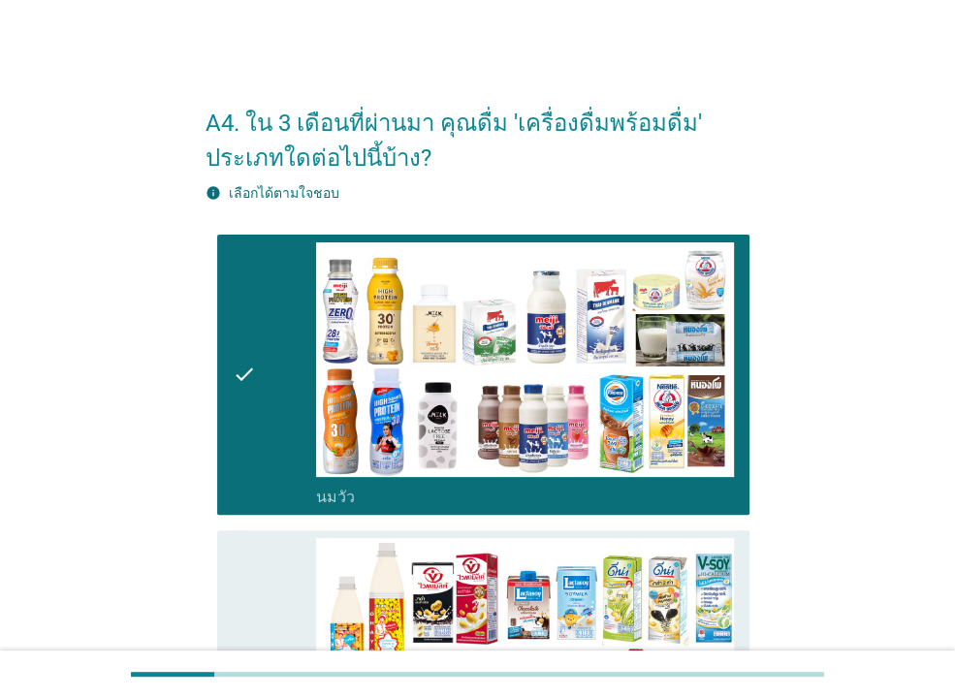
scroll to position [209, 0]
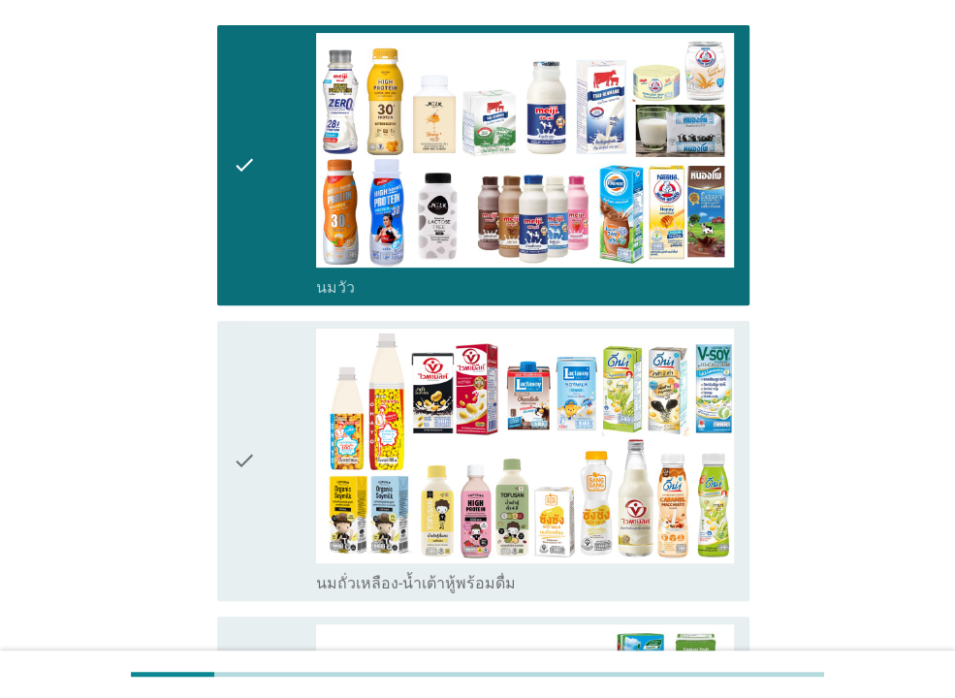
click at [278, 431] on div "check" at bounding box center [274, 461] width 83 height 265
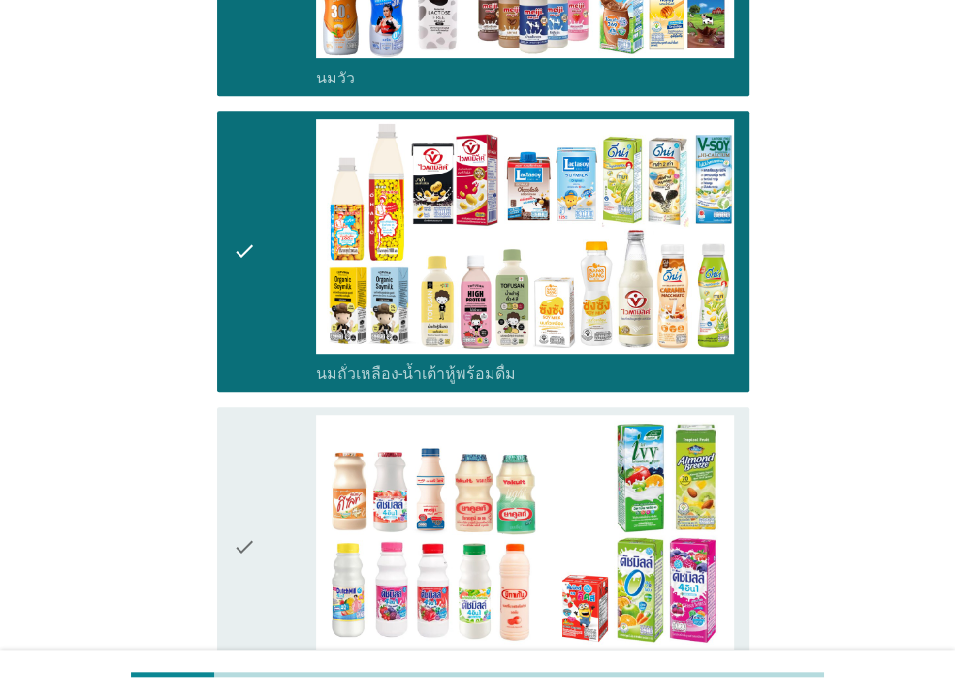
scroll to position [733, 0]
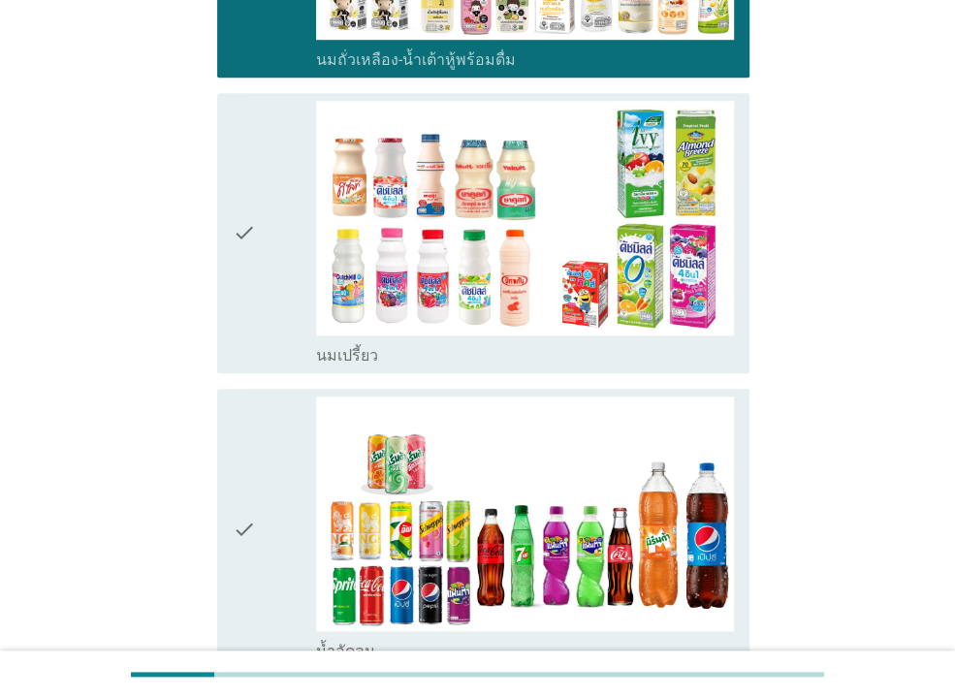
click at [242, 278] on icon "check" at bounding box center [244, 233] width 23 height 265
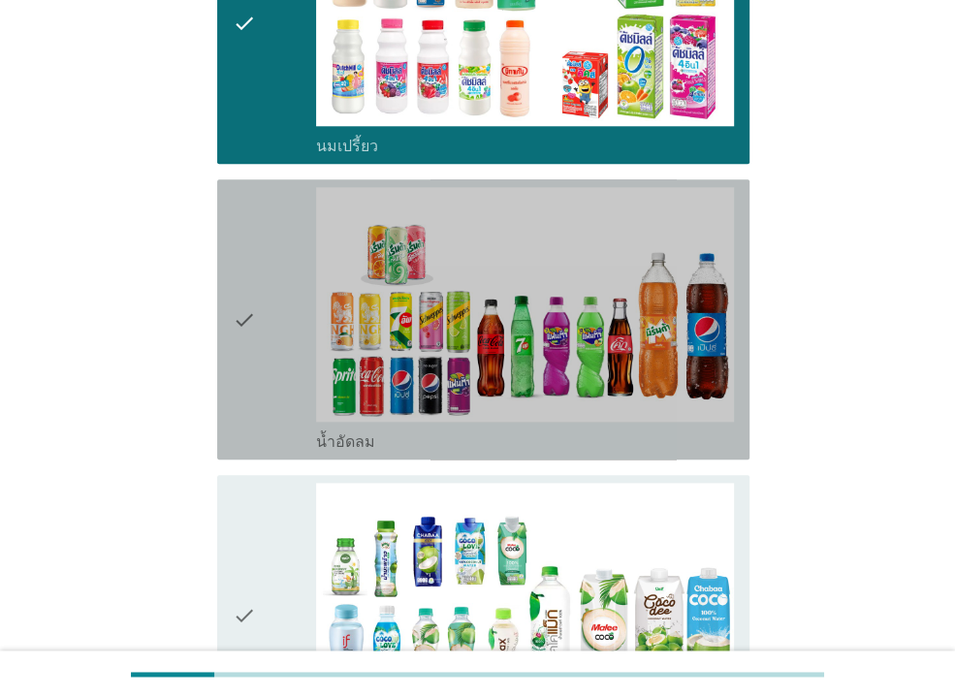
click at [246, 341] on icon "check" at bounding box center [244, 319] width 23 height 265
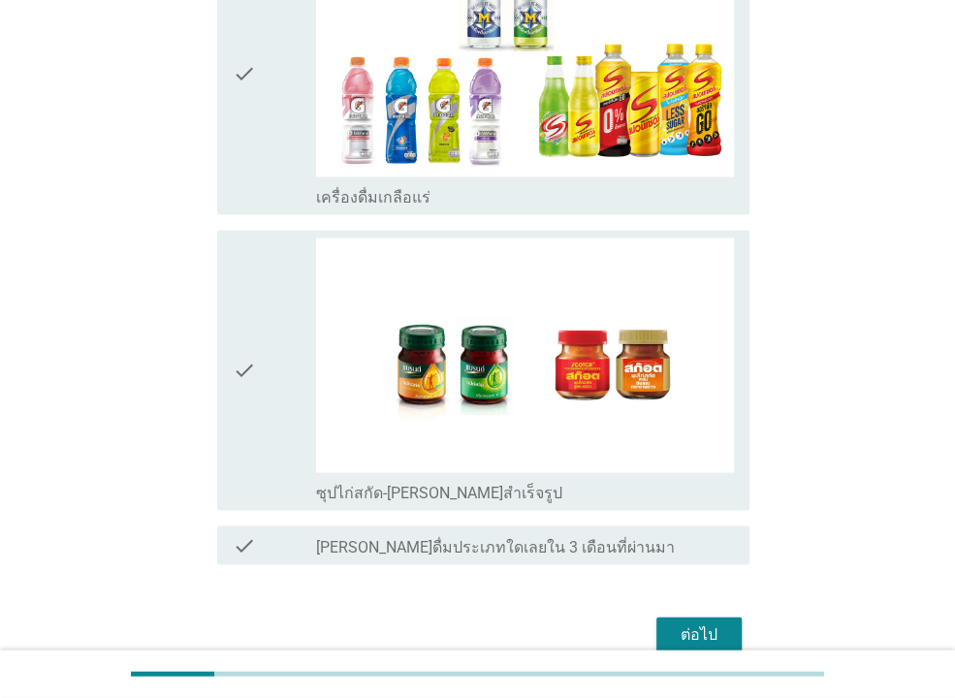
scroll to position [1868, 0]
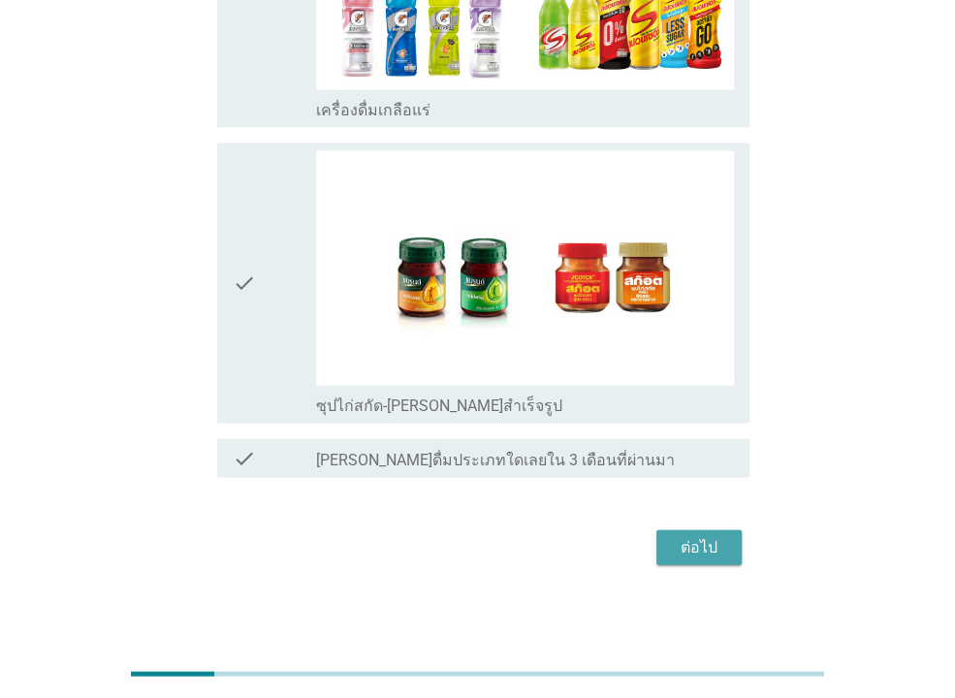
click at [704, 546] on div "ต่อไป" at bounding box center [699, 546] width 54 height 23
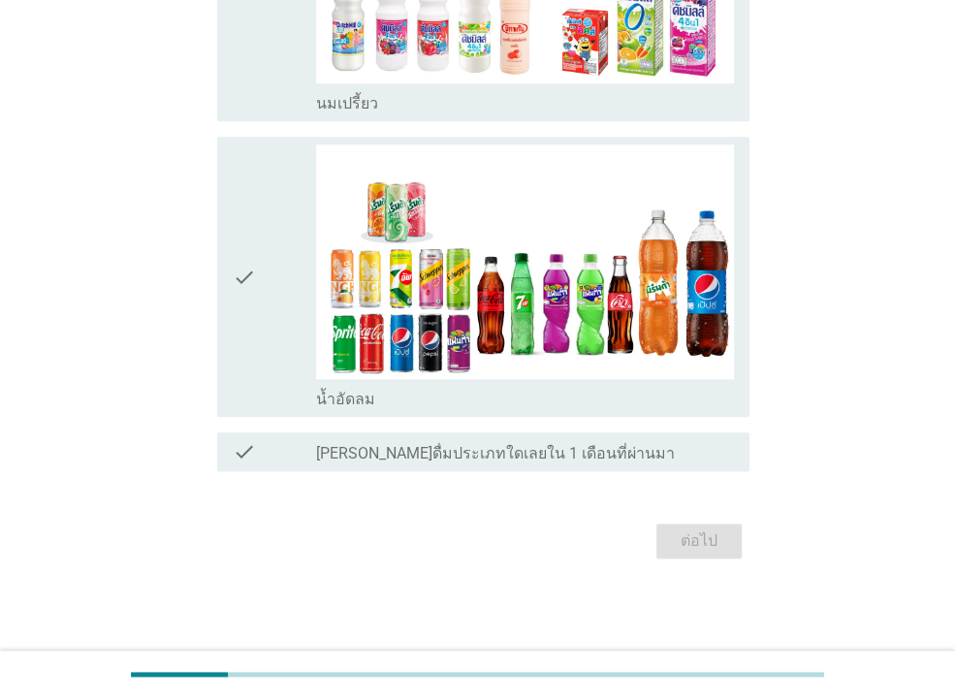
scroll to position [0, 0]
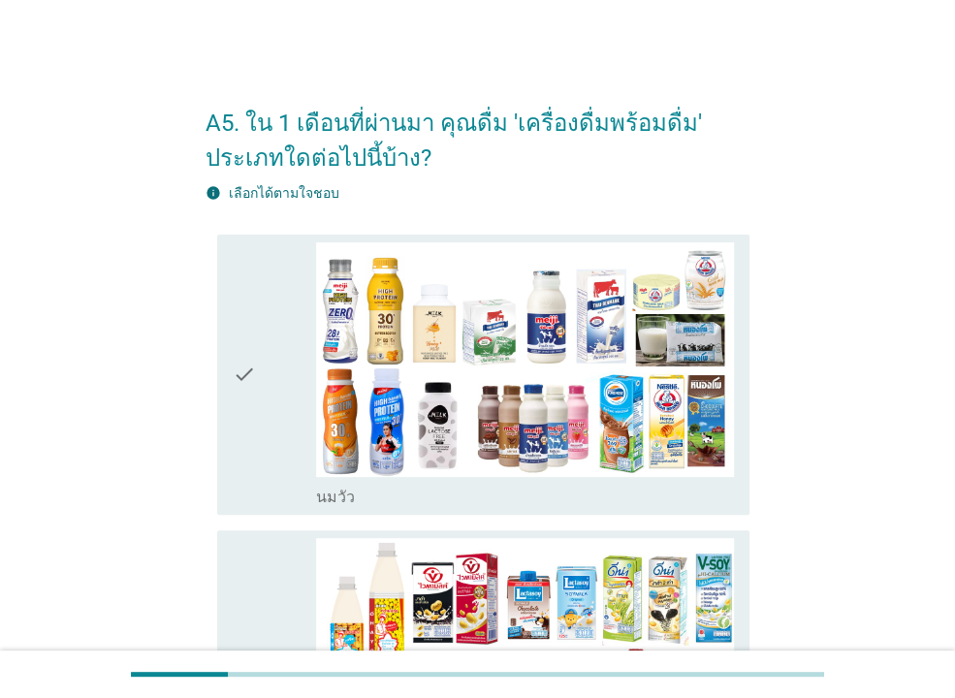
click at [268, 356] on div "check" at bounding box center [274, 374] width 83 height 265
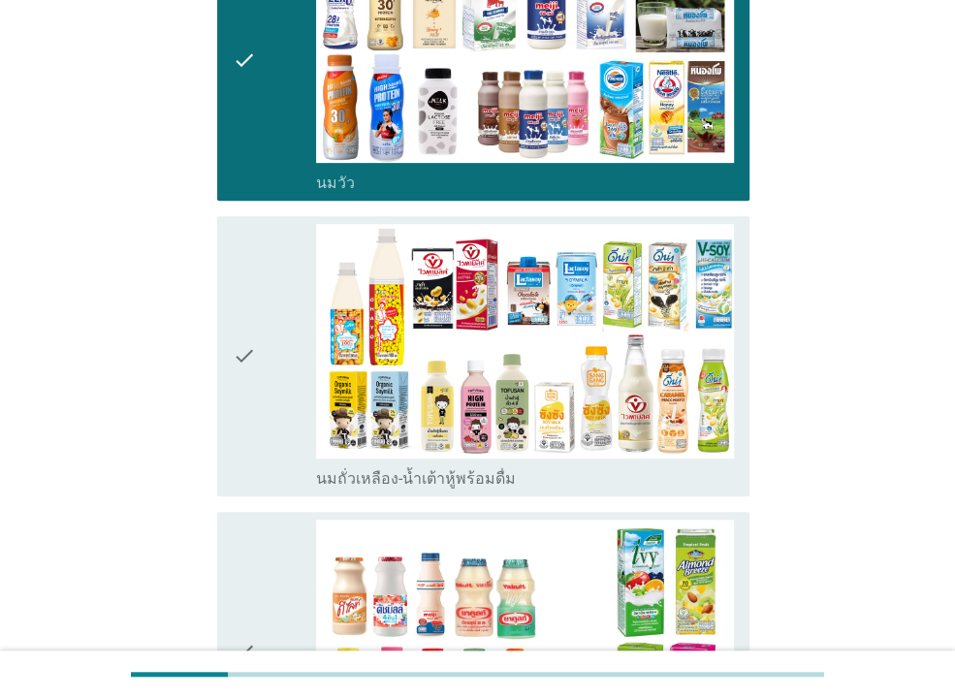
scroll to position [419, 0]
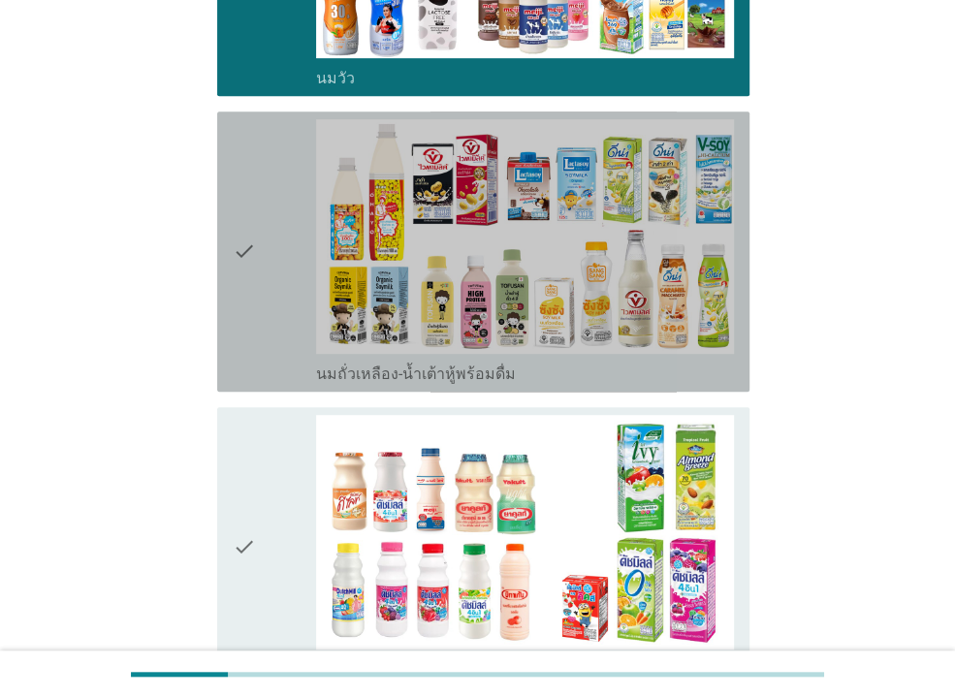
click at [272, 348] on div "check" at bounding box center [274, 251] width 83 height 265
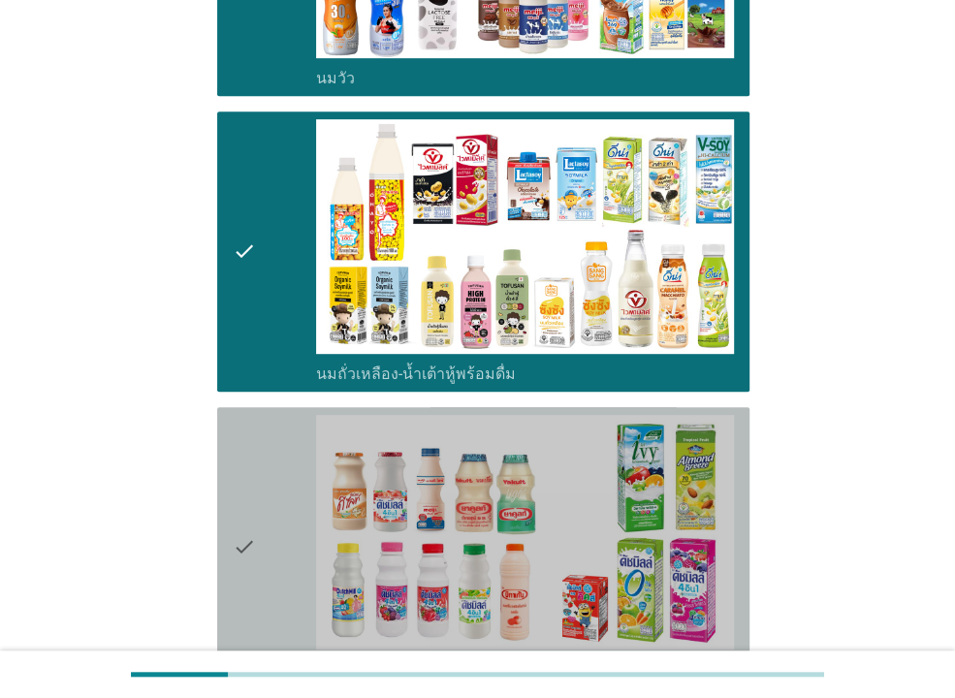
click at [265, 447] on div "check" at bounding box center [274, 547] width 83 height 265
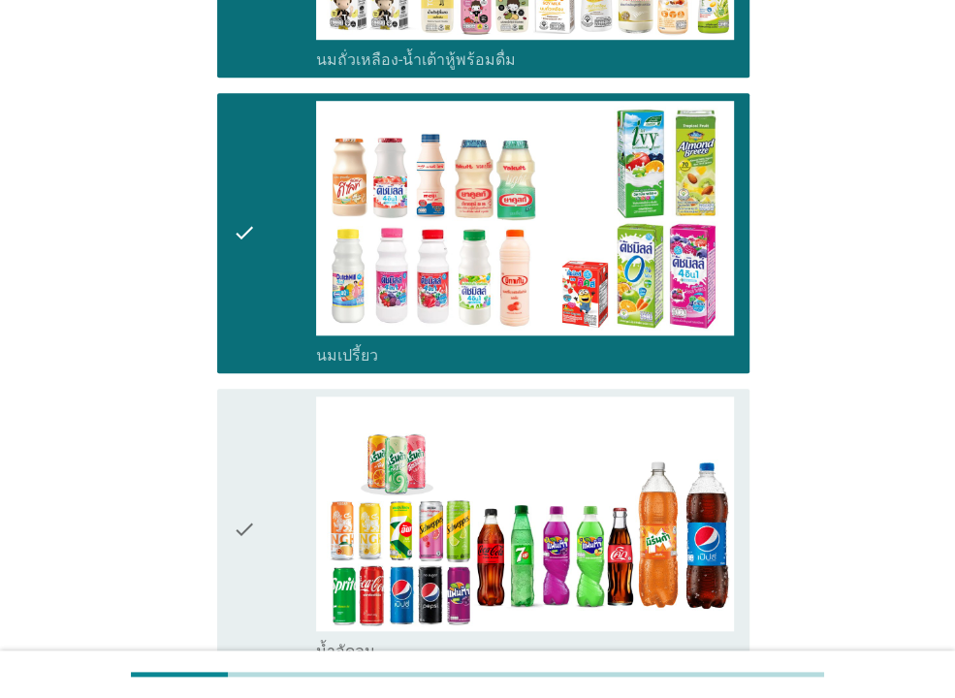
scroll to position [943, 0]
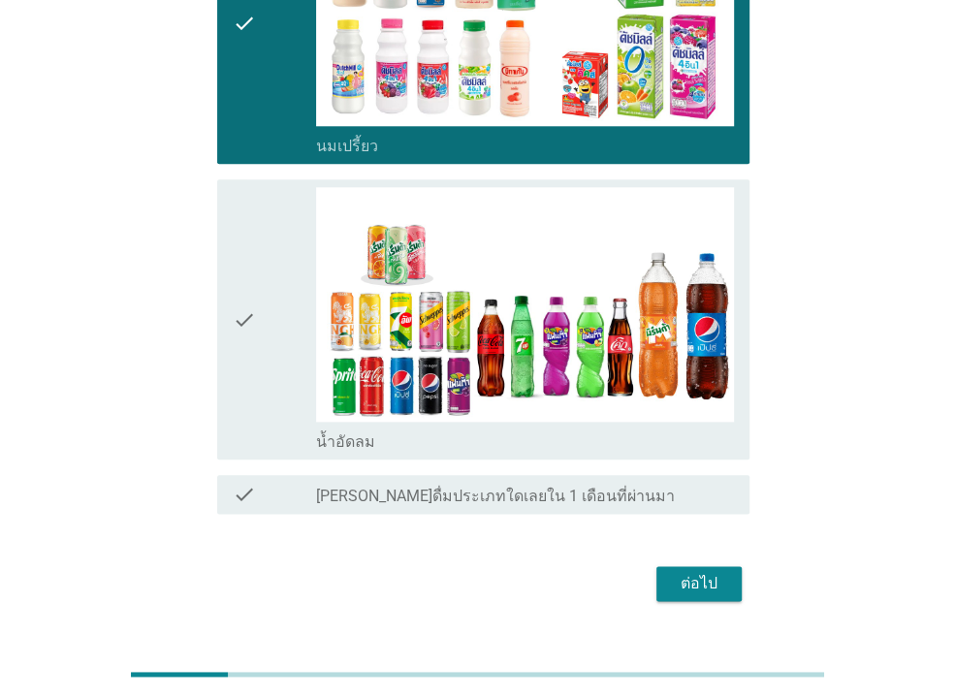
click at [267, 341] on div "check" at bounding box center [274, 319] width 83 height 265
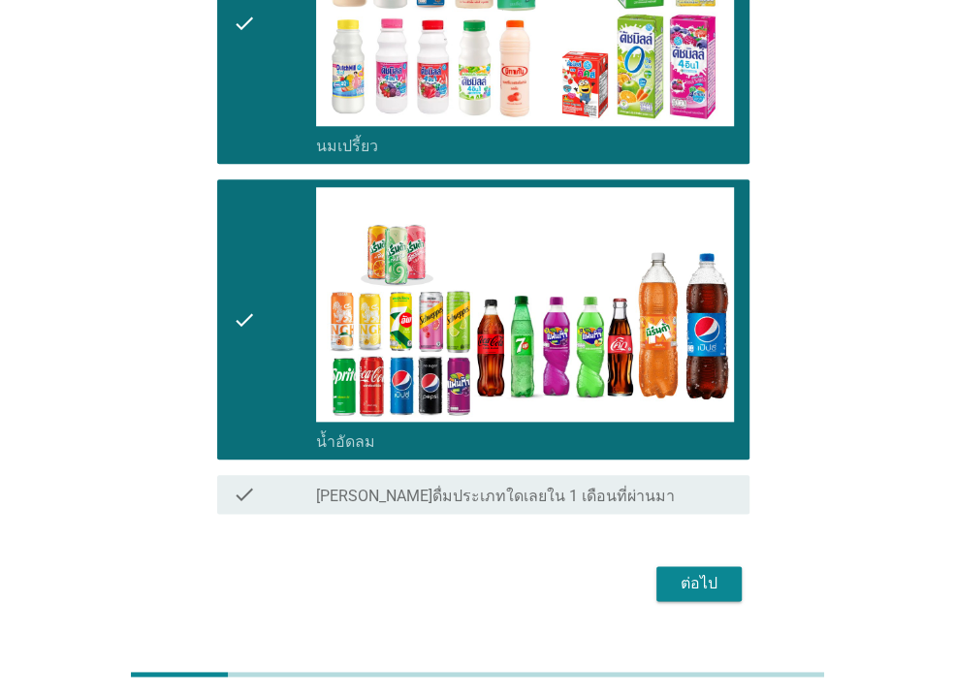
click at [709, 582] on div "ต่อไป" at bounding box center [699, 583] width 54 height 23
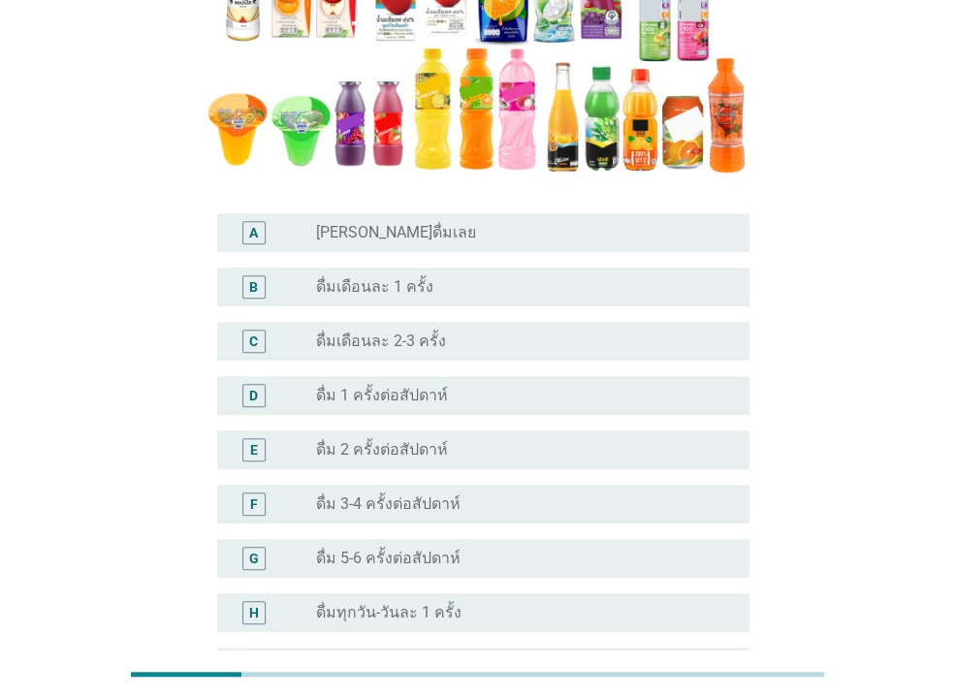
scroll to position [314, 0]
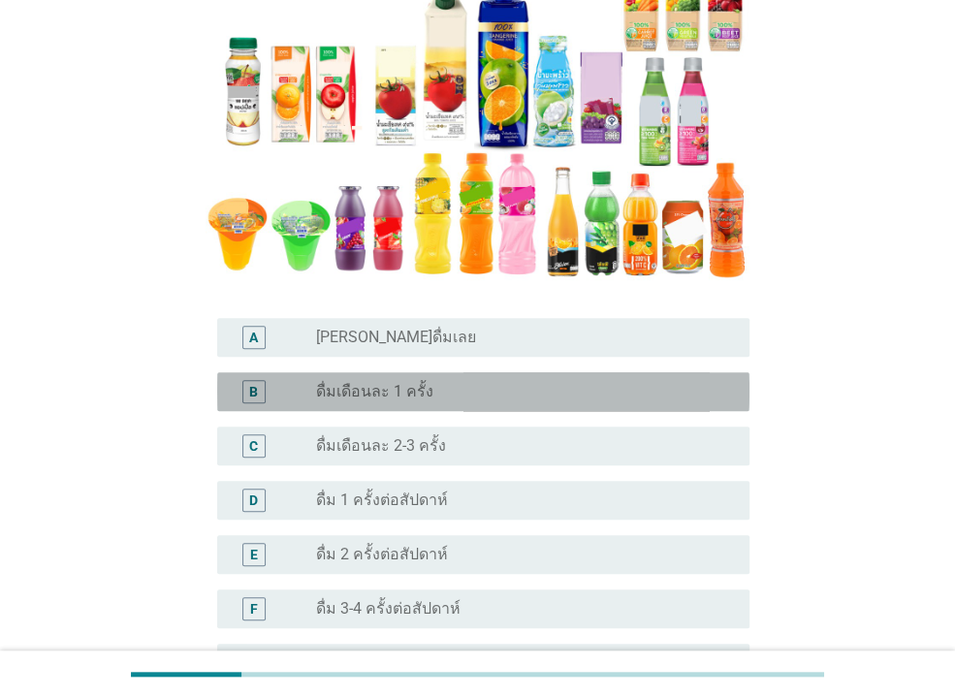
click at [417, 393] on label "ดื่มเดือนละ 1 ครั้ง" at bounding box center [374, 391] width 117 height 19
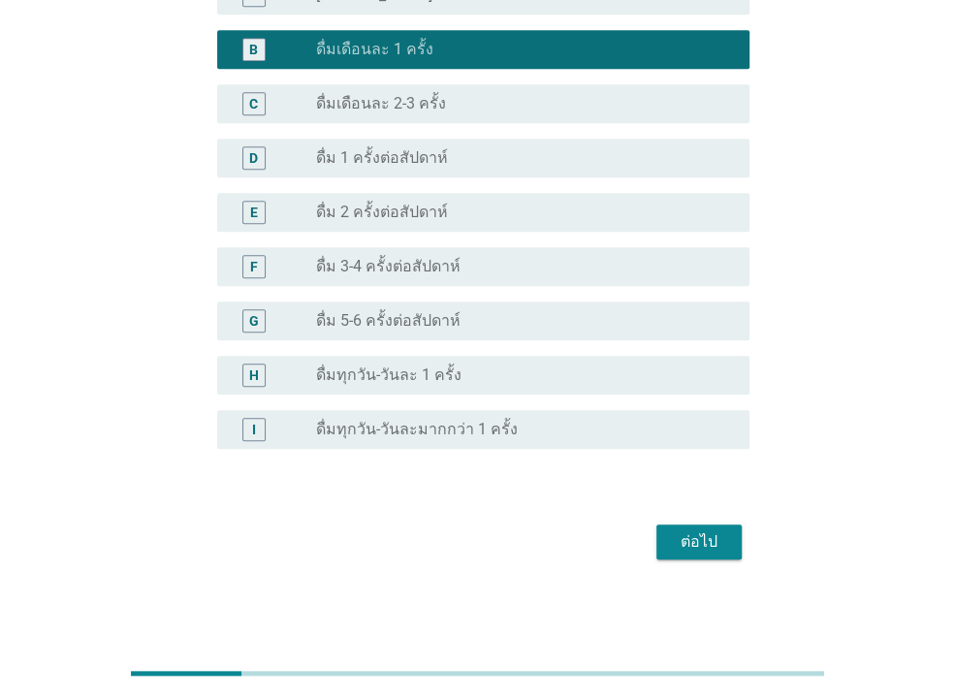
click at [693, 537] on div "ต่อไป" at bounding box center [699, 541] width 54 height 23
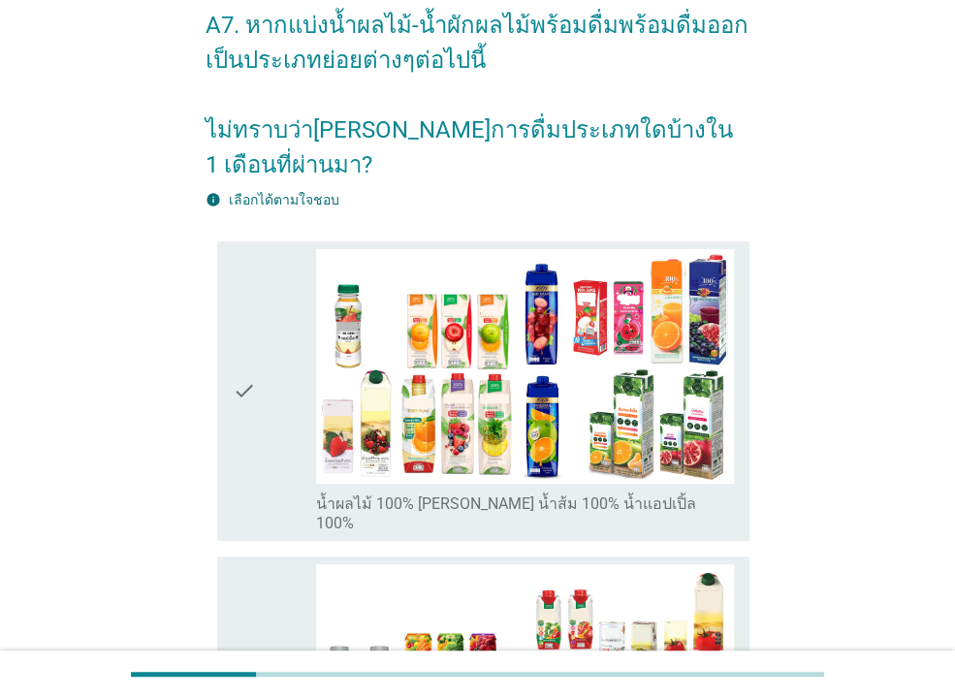
scroll to position [517, 0]
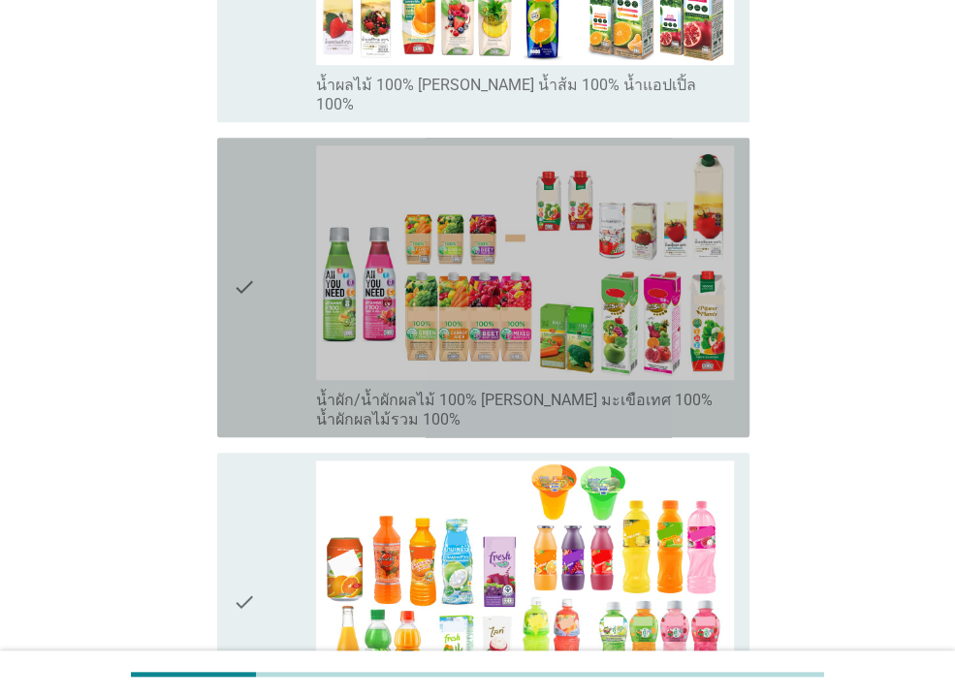
click at [240, 261] on icon "check" at bounding box center [244, 287] width 23 height 284
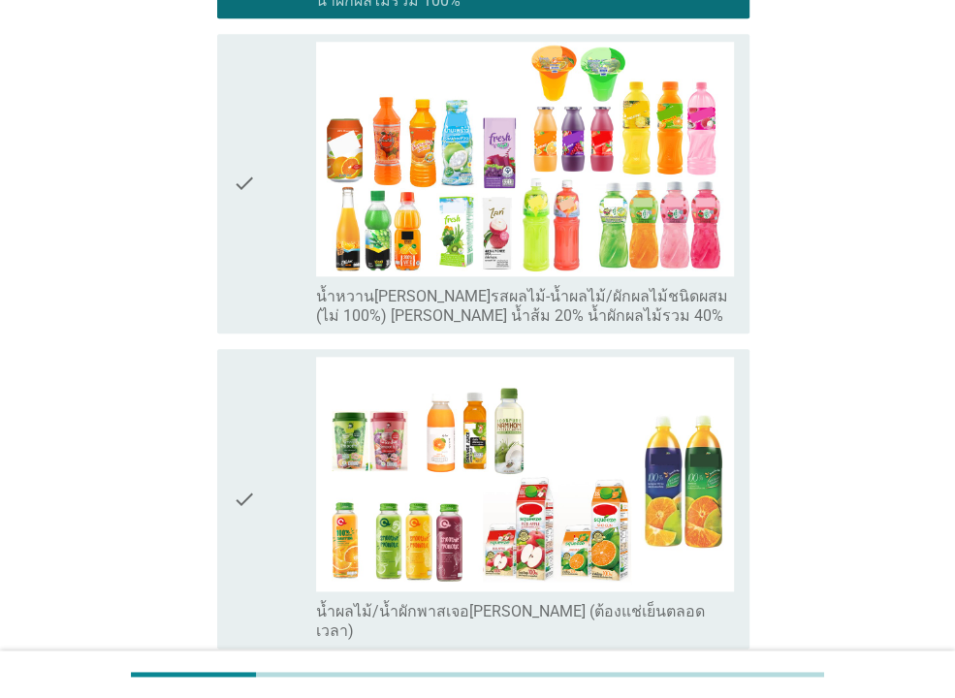
scroll to position [1145, 0]
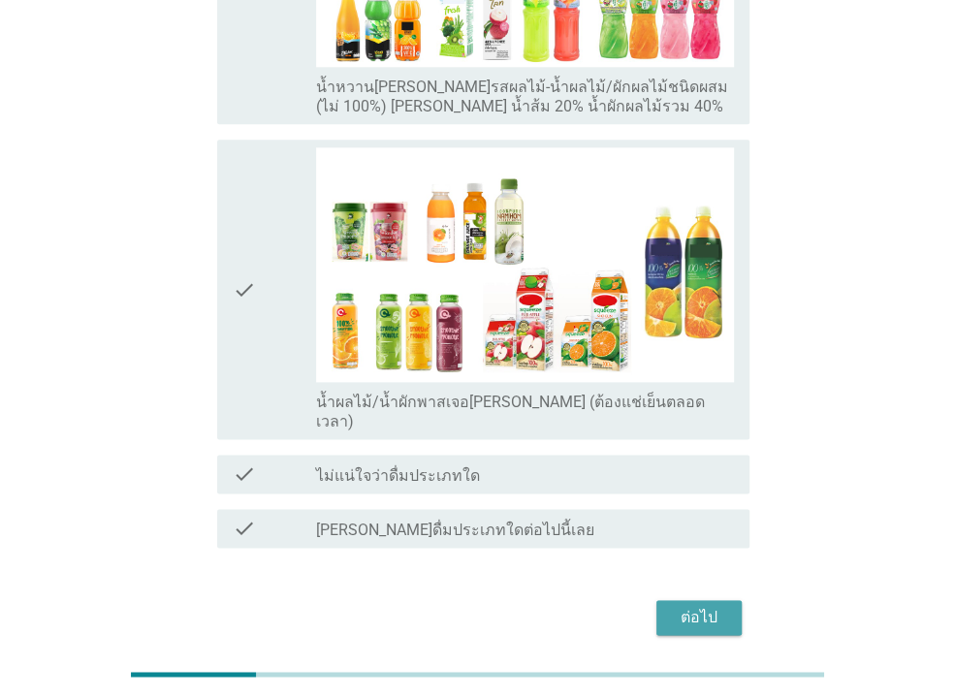
click at [700, 606] on div "ต่อไป" at bounding box center [699, 617] width 54 height 23
